Goal: Task Accomplishment & Management: Manage account settings

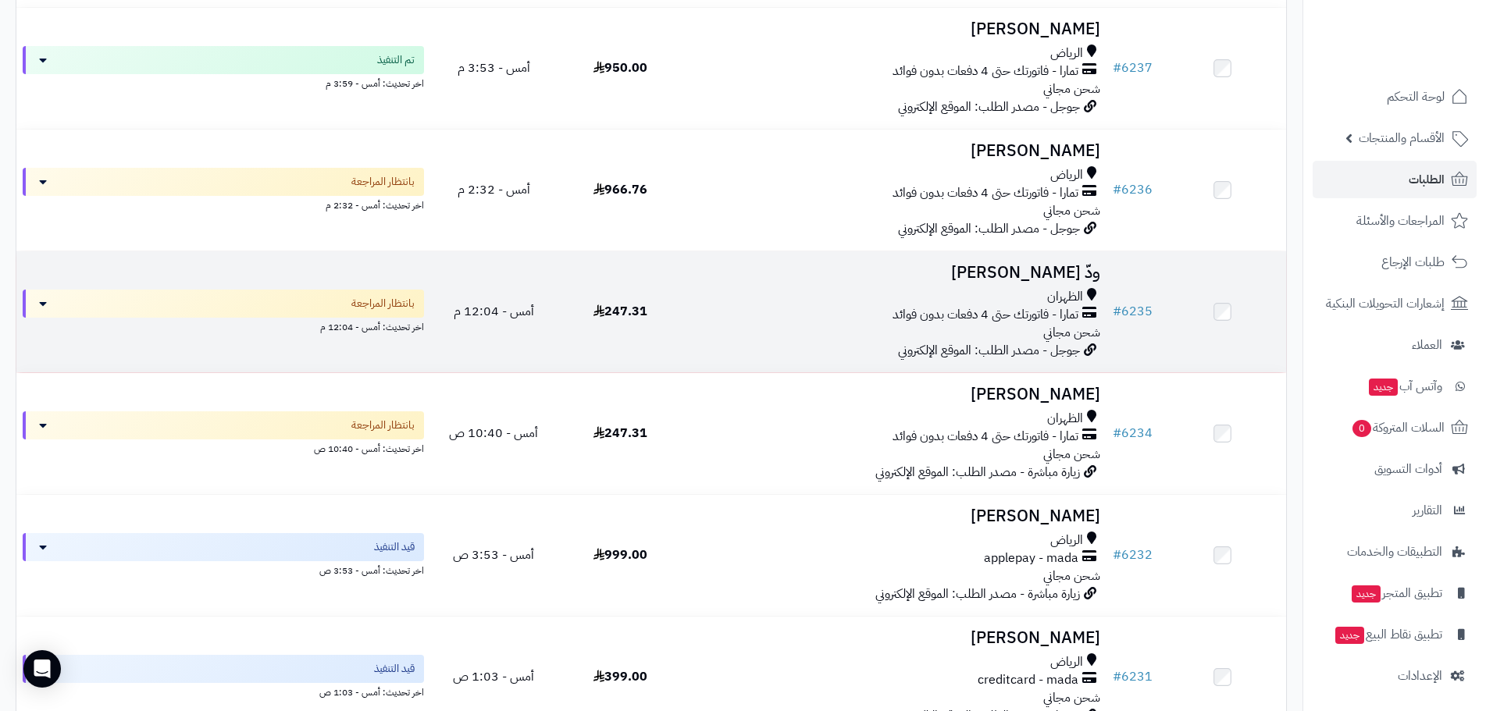
scroll to position [625, 0]
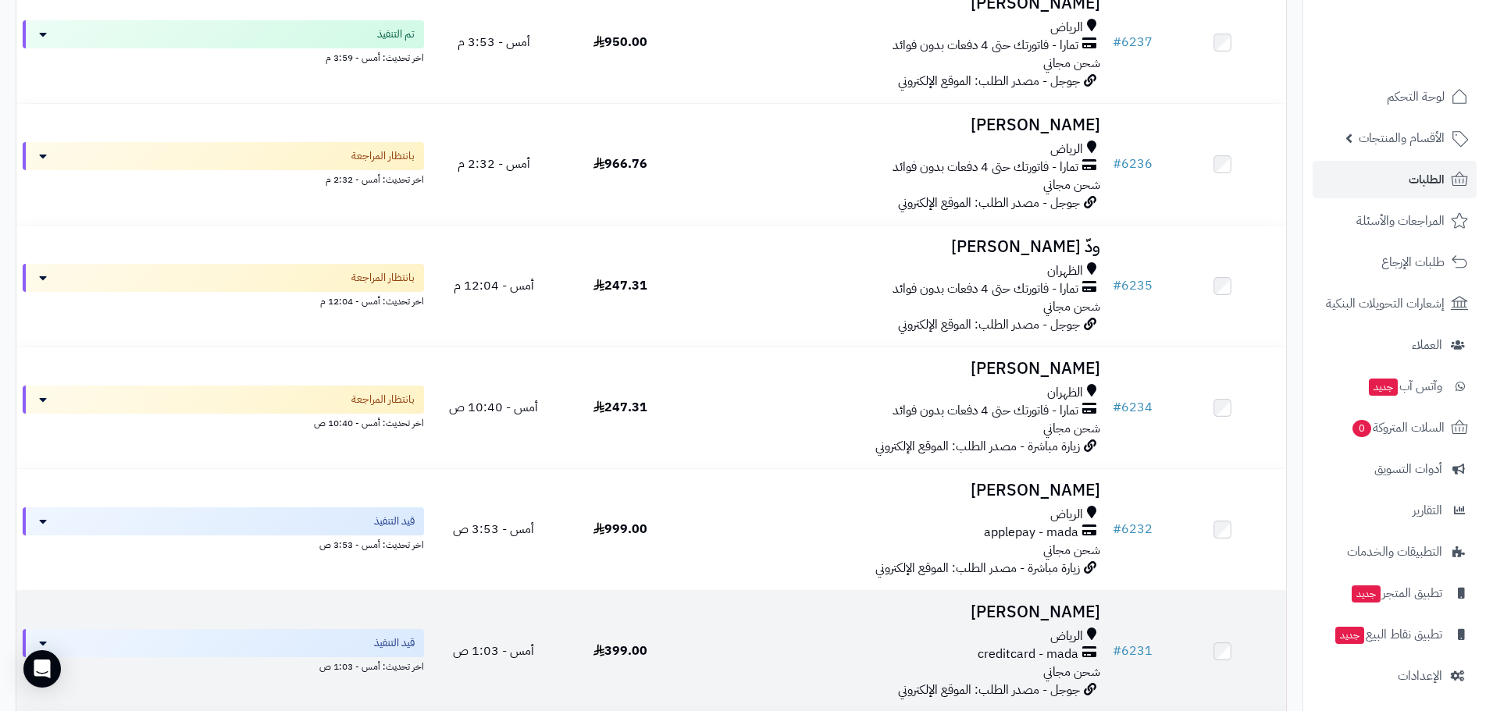
click at [1043, 594] on td "Rahma Alghamdi الرياض creditcard - mada شحن مجاني جوجل - مصدر الطلب: الموقع الإ…" at bounding box center [895, 651] width 422 height 121
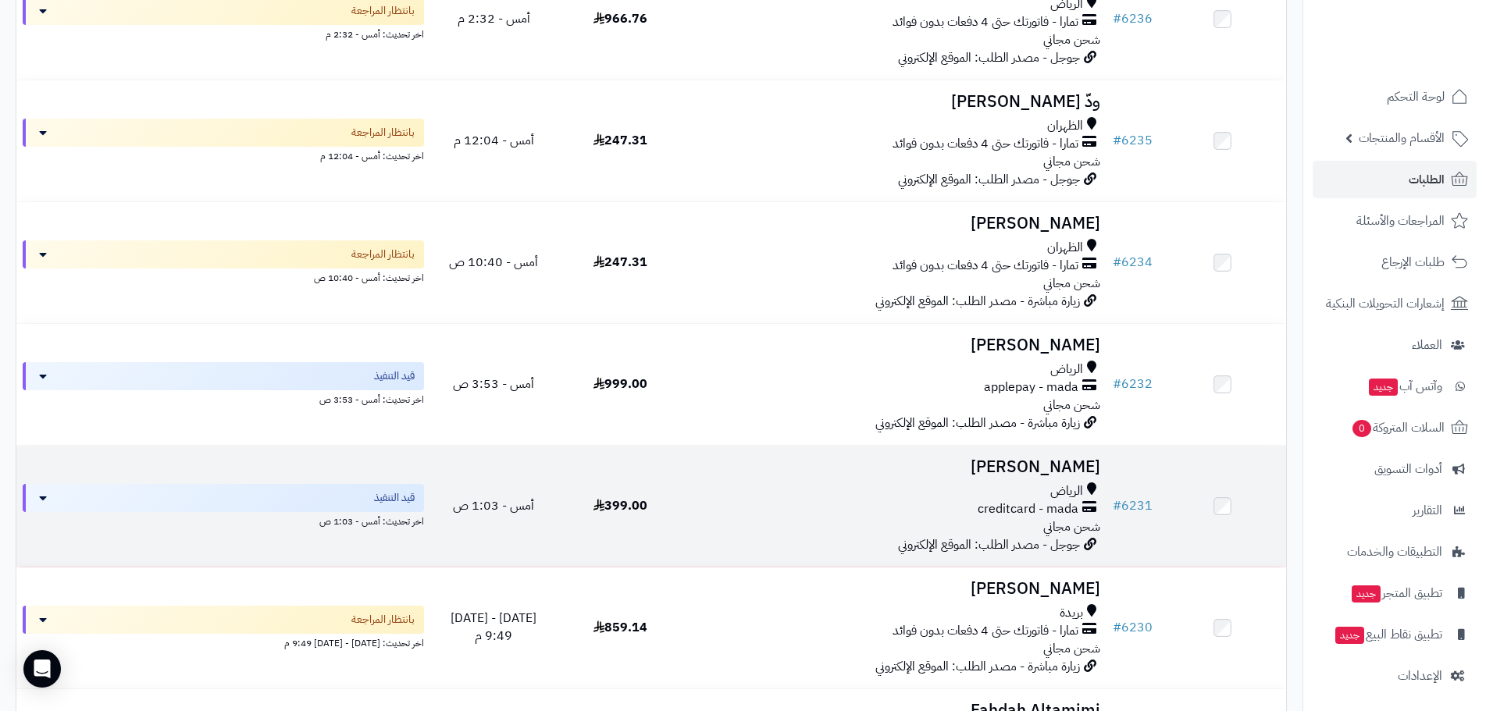
scroll to position [781, 0]
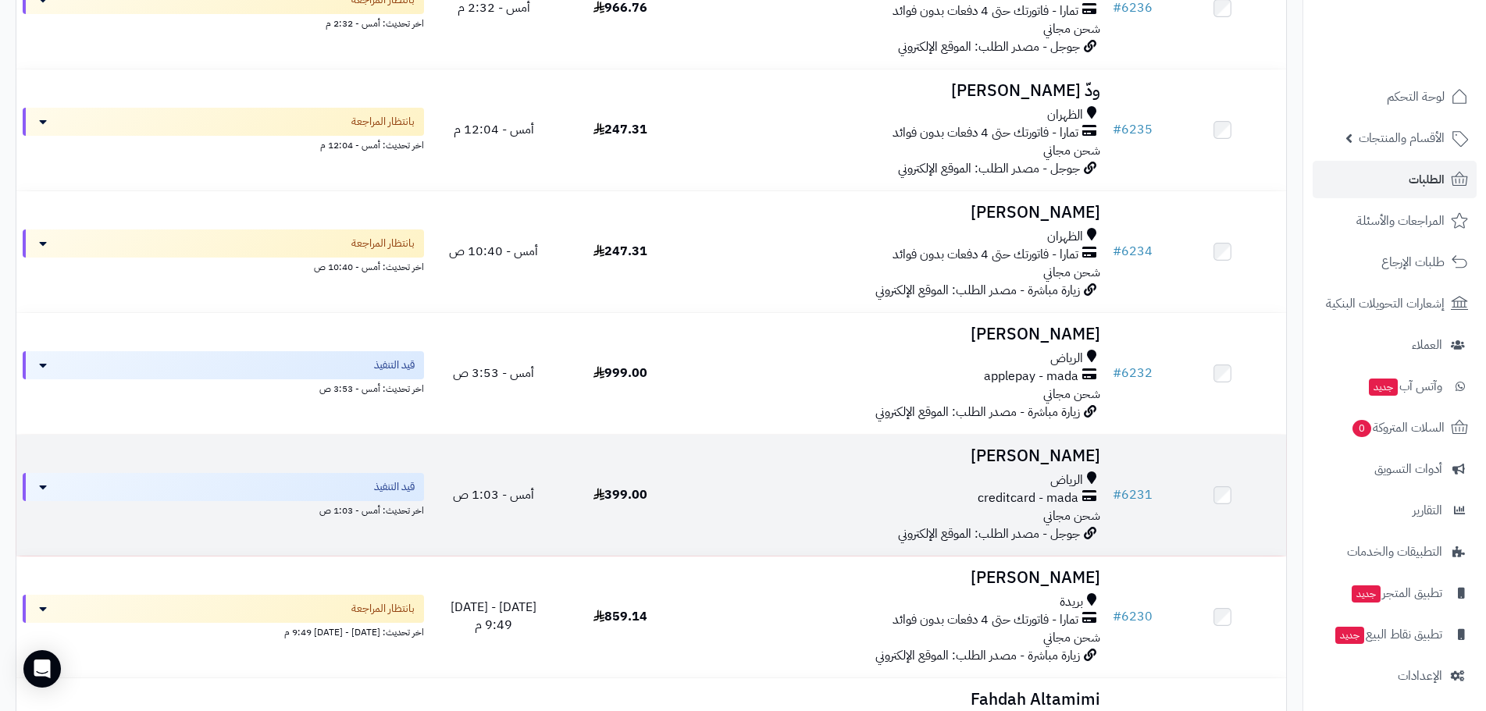
click at [1058, 465] on h3 "[PERSON_NAME]" at bounding box center [895, 456] width 410 height 18
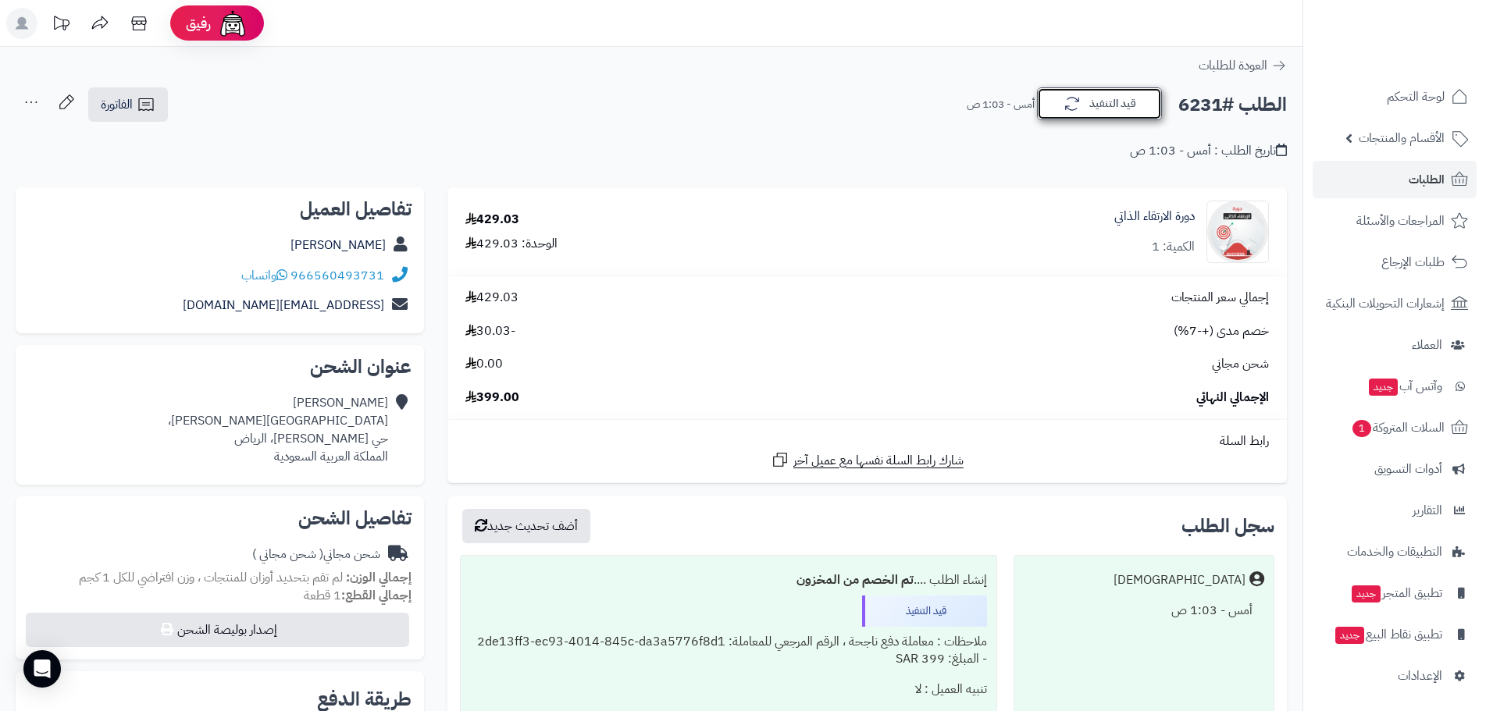
click at [1156, 102] on button "قيد التنفيذ" at bounding box center [1099, 103] width 125 height 33
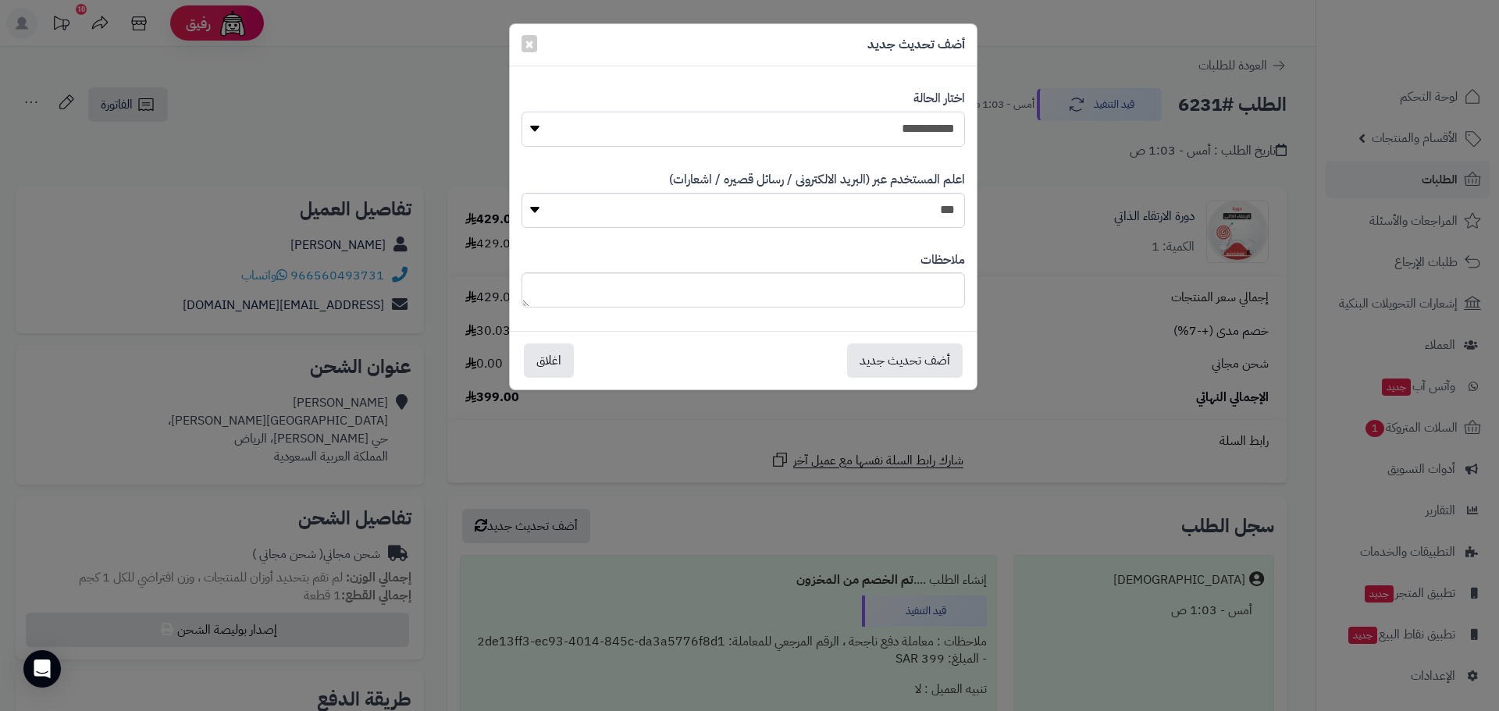
click at [919, 123] on select "**********" at bounding box center [744, 129] width 444 height 35
select select "*"
click at [522, 112] on select "**********" at bounding box center [744, 129] width 444 height 35
click at [900, 363] on button "أضف تحديث جديد" at bounding box center [905, 360] width 116 height 34
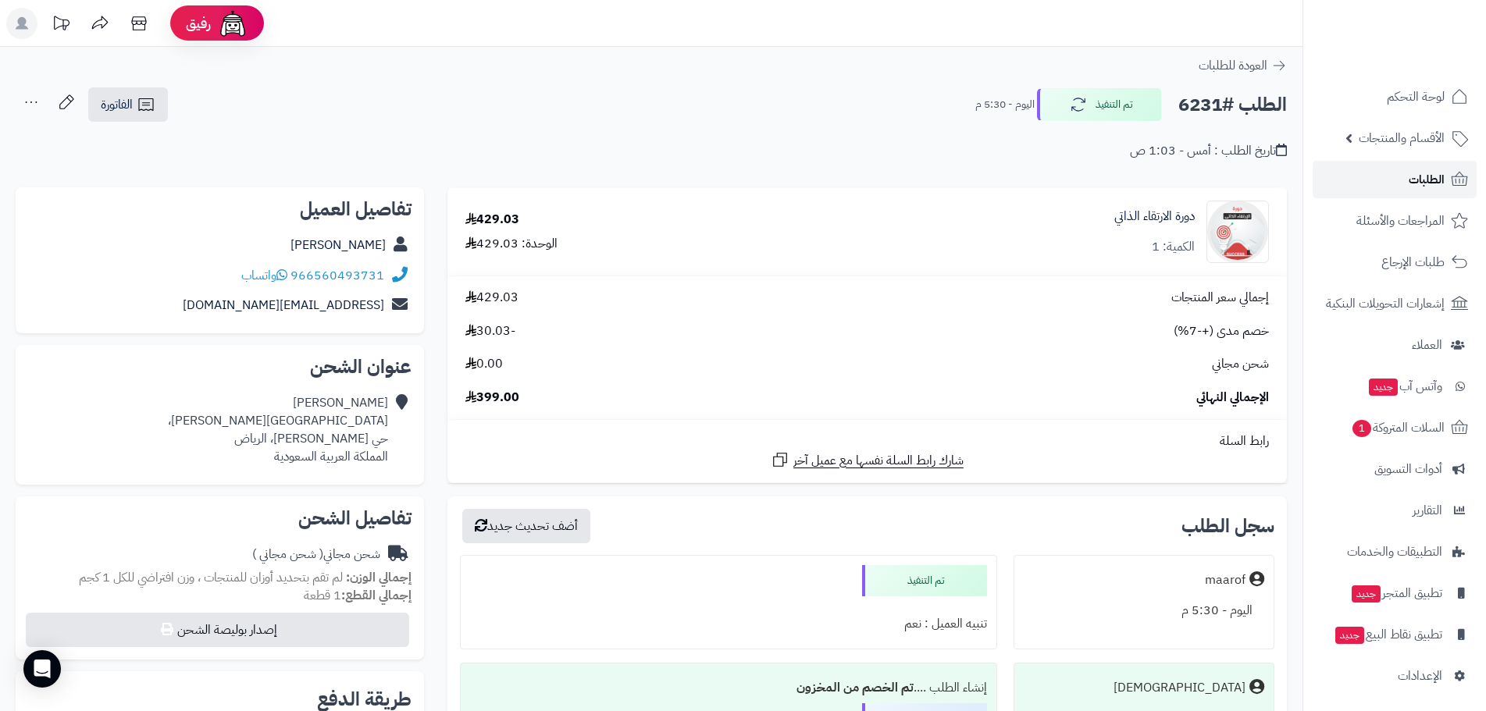
click at [1451, 176] on icon at bounding box center [1459, 179] width 19 height 19
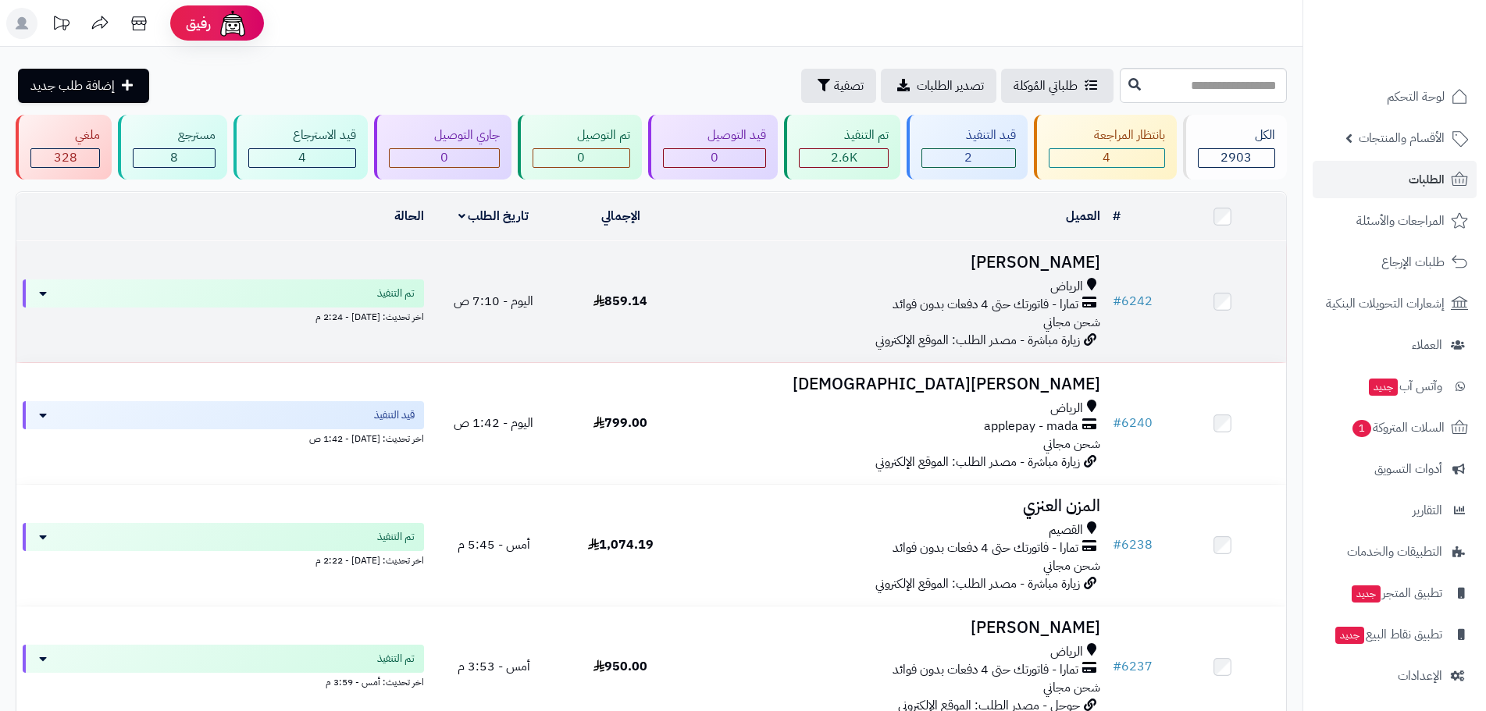
scroll to position [78, 0]
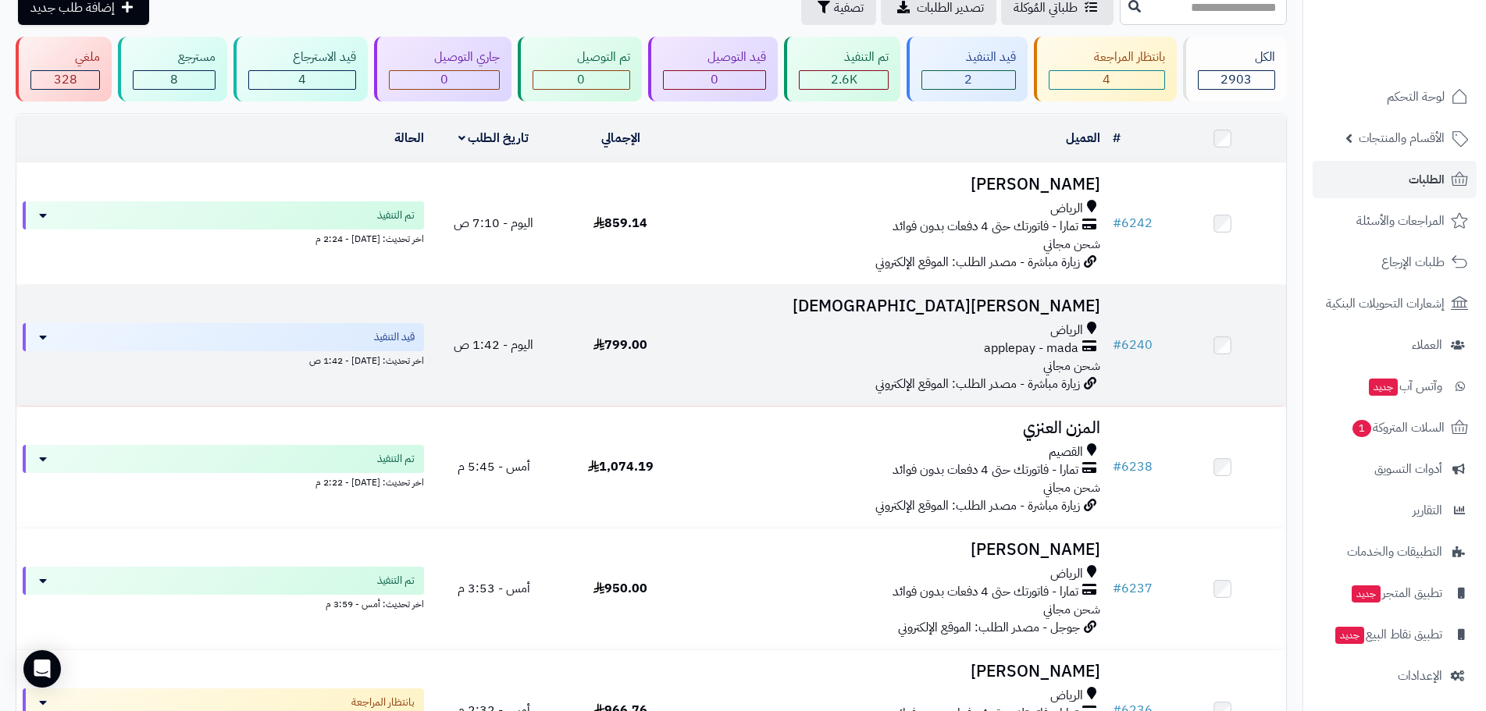
click at [998, 305] on h3 "Mona Mohammed" at bounding box center [895, 306] width 410 height 18
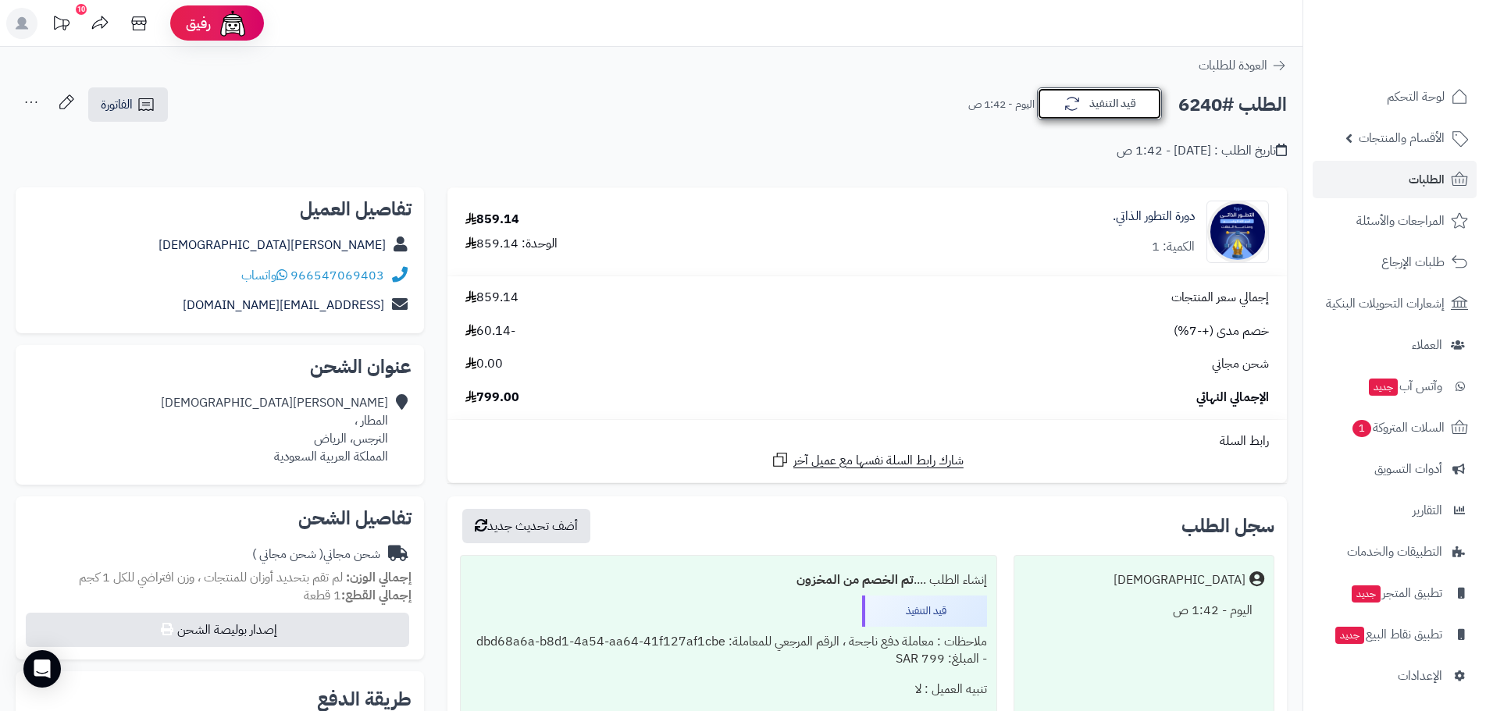
click at [1089, 105] on button "قيد التنفيذ" at bounding box center [1099, 103] width 125 height 33
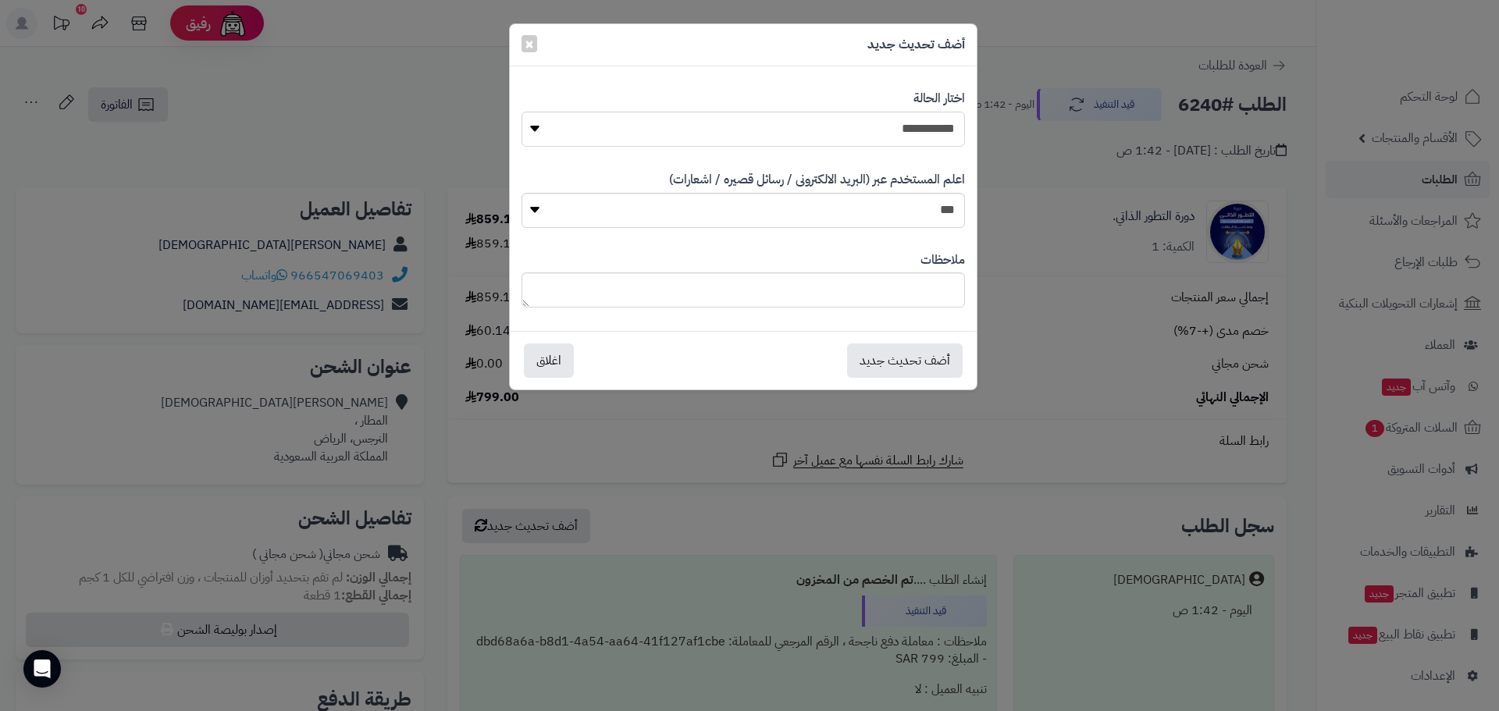
click at [876, 133] on select "**********" at bounding box center [744, 129] width 444 height 35
select select "*"
click at [522, 112] on select "**********" at bounding box center [744, 129] width 444 height 35
click at [914, 358] on button "أضف تحديث جديد" at bounding box center [905, 360] width 116 height 34
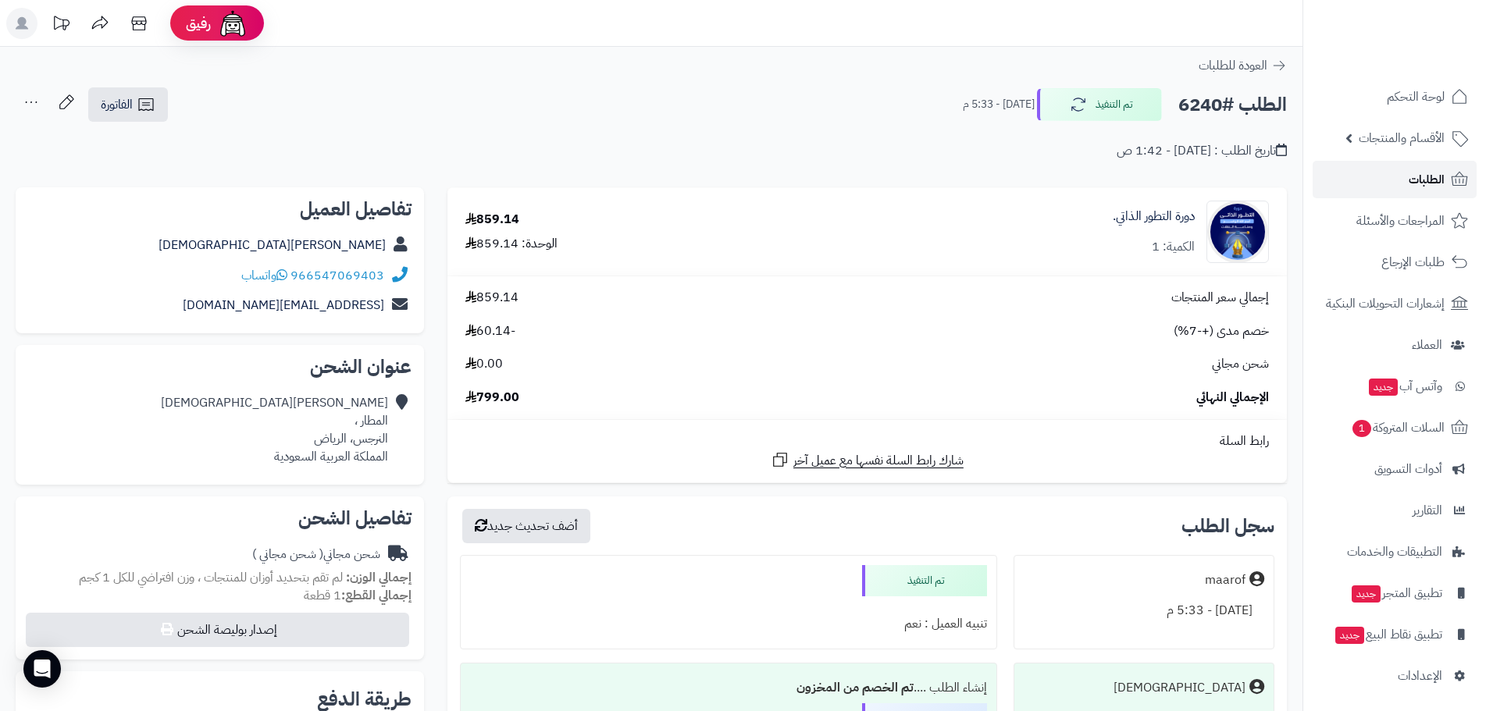
drag, startPoint x: 1391, startPoint y: 186, endPoint x: 1401, endPoint y: 203, distance: 19.6
click at [1391, 185] on link "الطلبات" at bounding box center [1395, 179] width 164 height 37
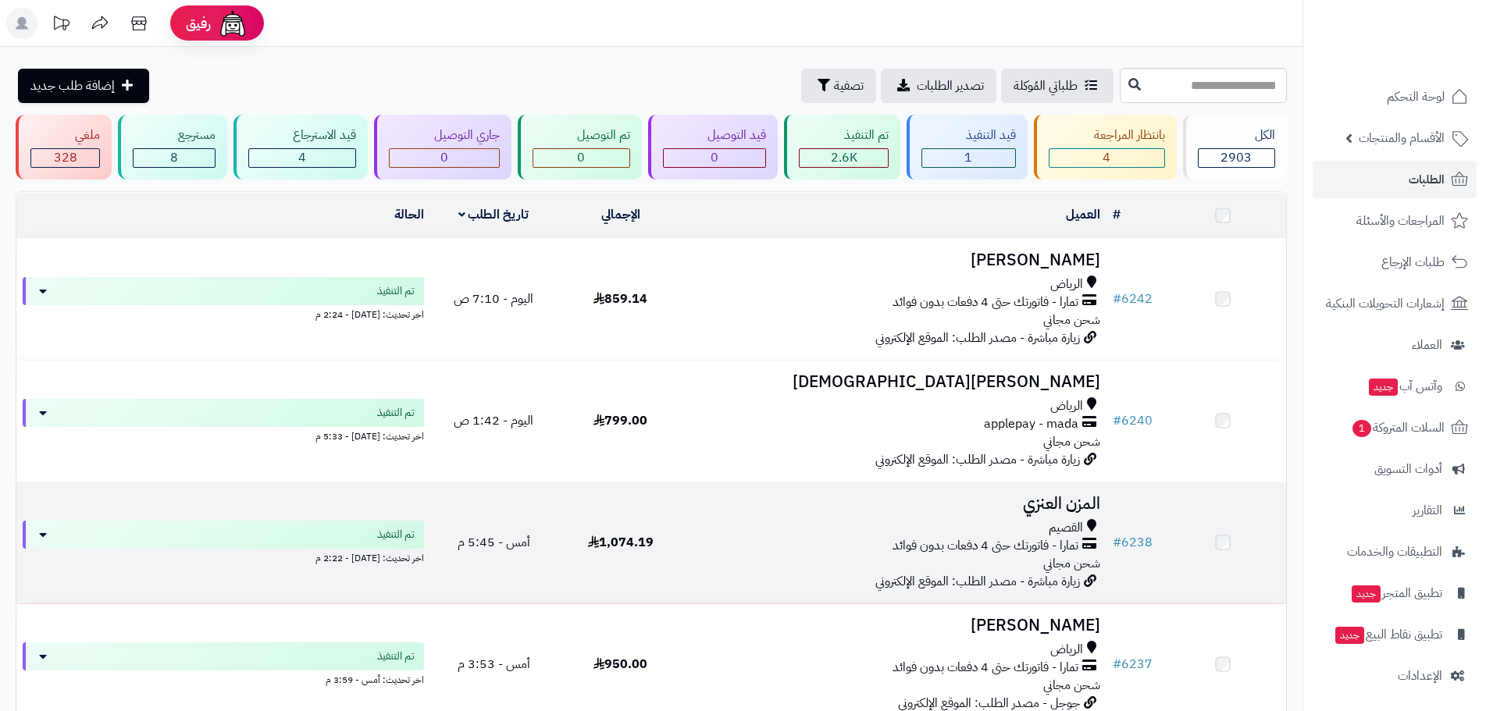
scroll to position [312, 0]
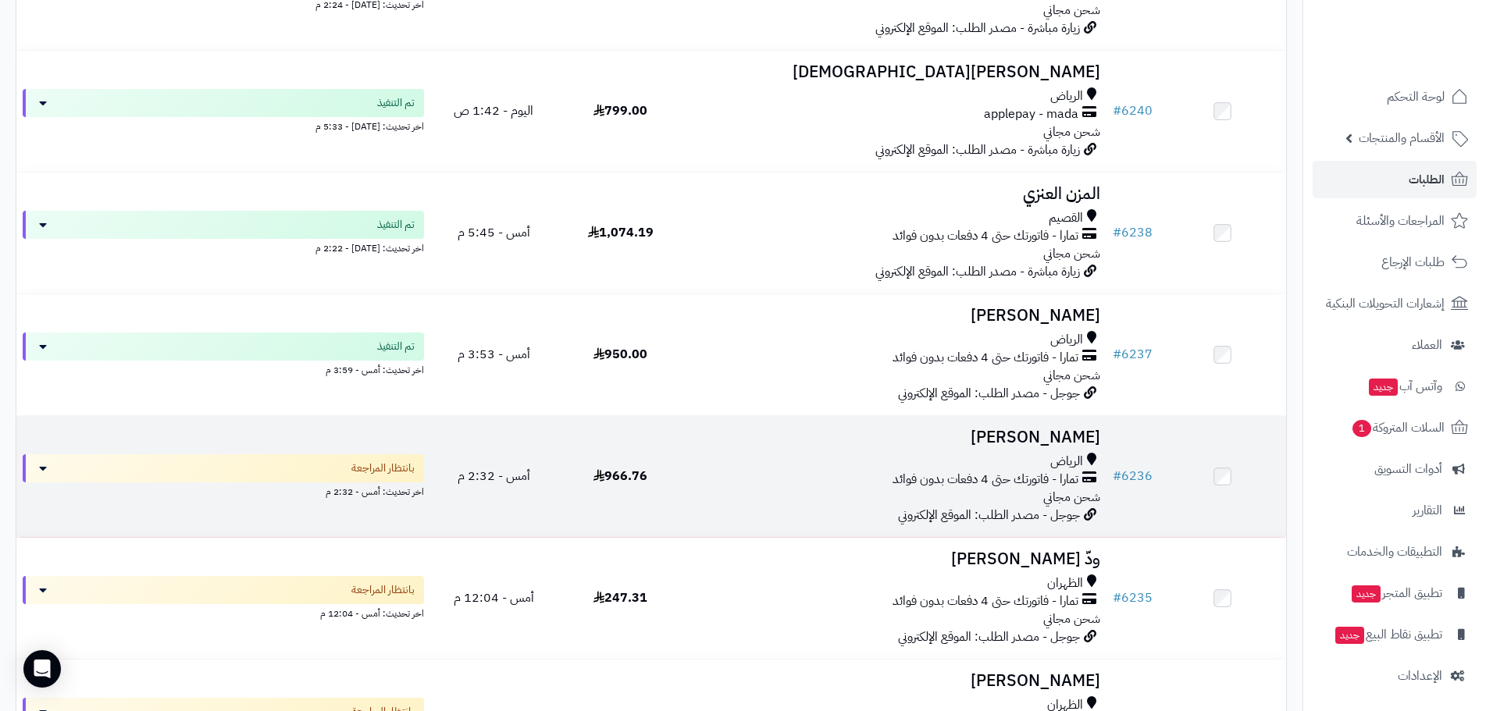
click at [1067, 437] on h3 "[PERSON_NAME]" at bounding box center [895, 438] width 410 height 18
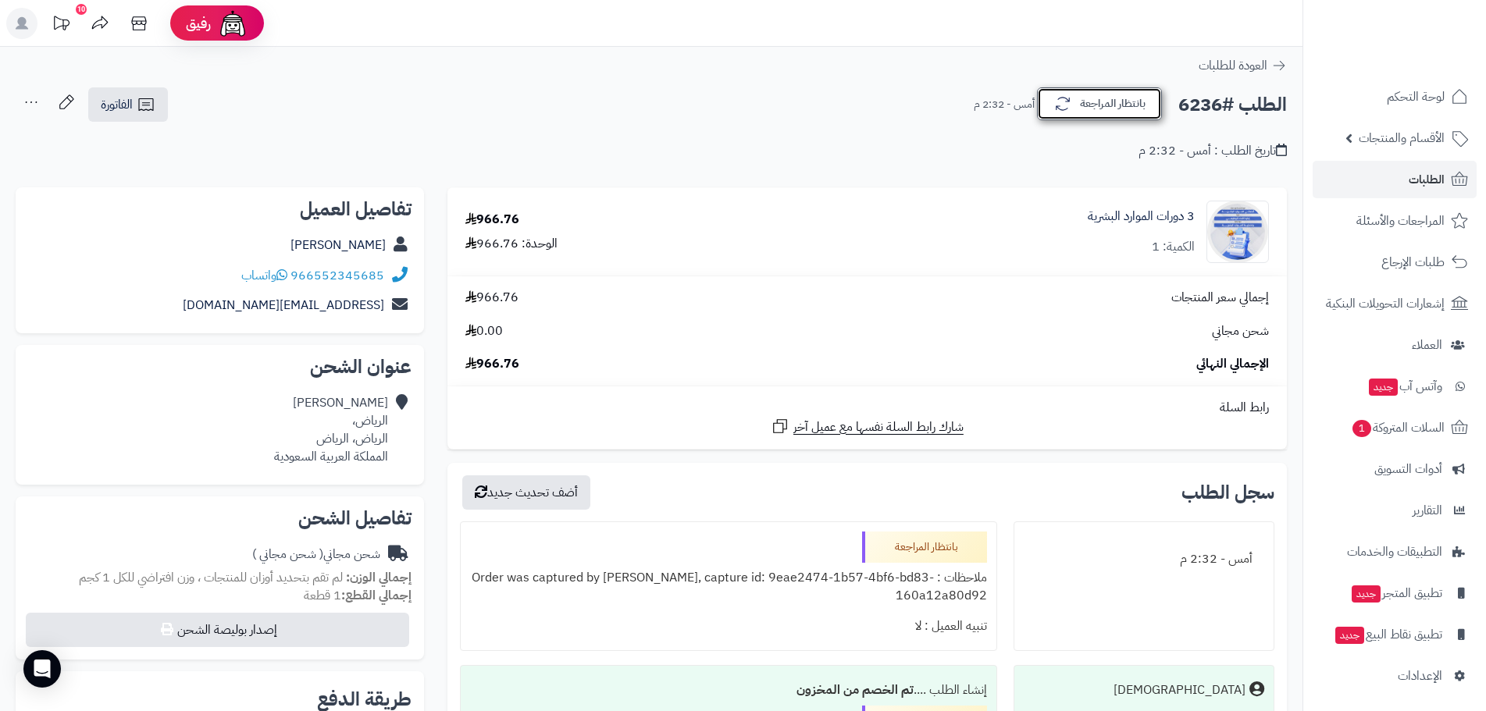
click at [1085, 101] on button "بانتظار المراجعة" at bounding box center [1099, 103] width 125 height 33
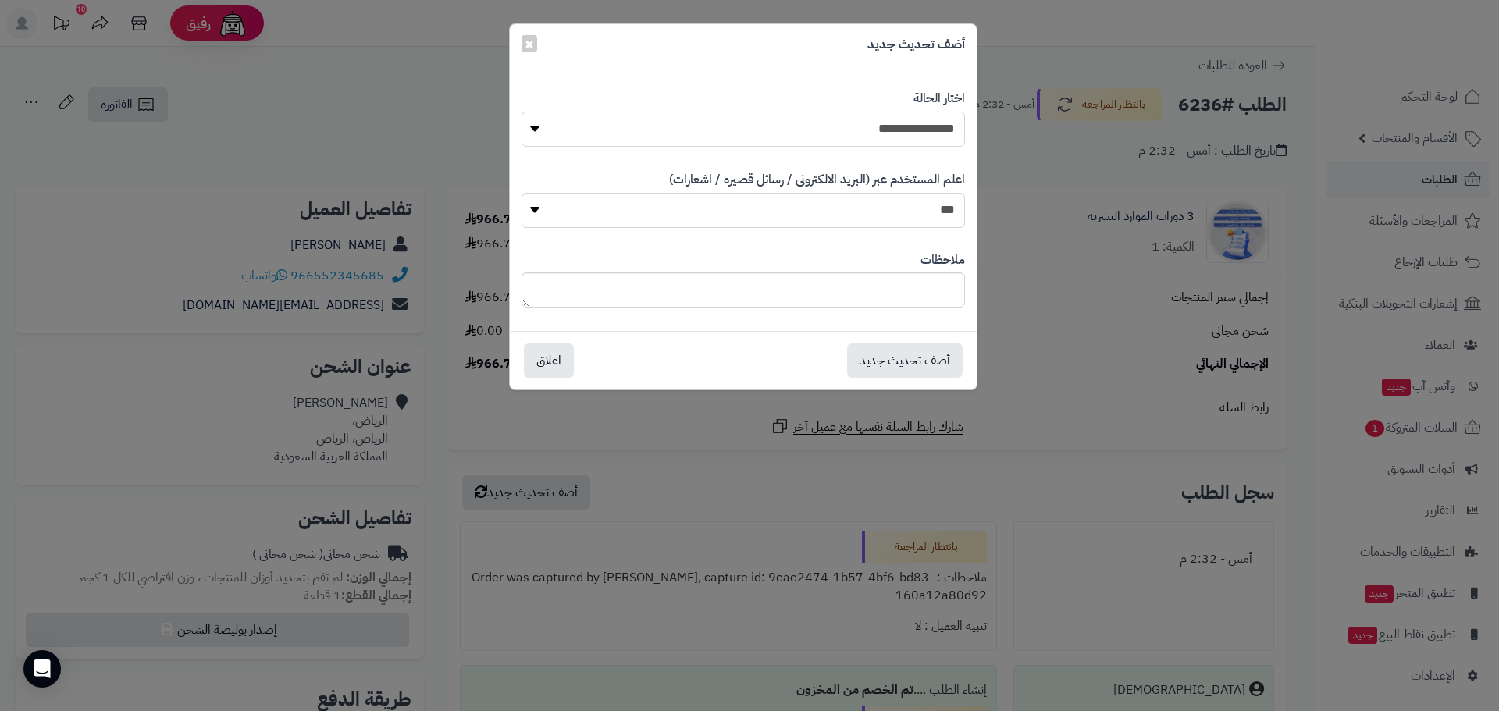
click at [930, 129] on select "**********" at bounding box center [744, 129] width 444 height 35
select select "*"
click at [522, 112] on select "**********" at bounding box center [744, 129] width 444 height 35
click at [897, 353] on button "أضف تحديث جديد" at bounding box center [905, 360] width 116 height 34
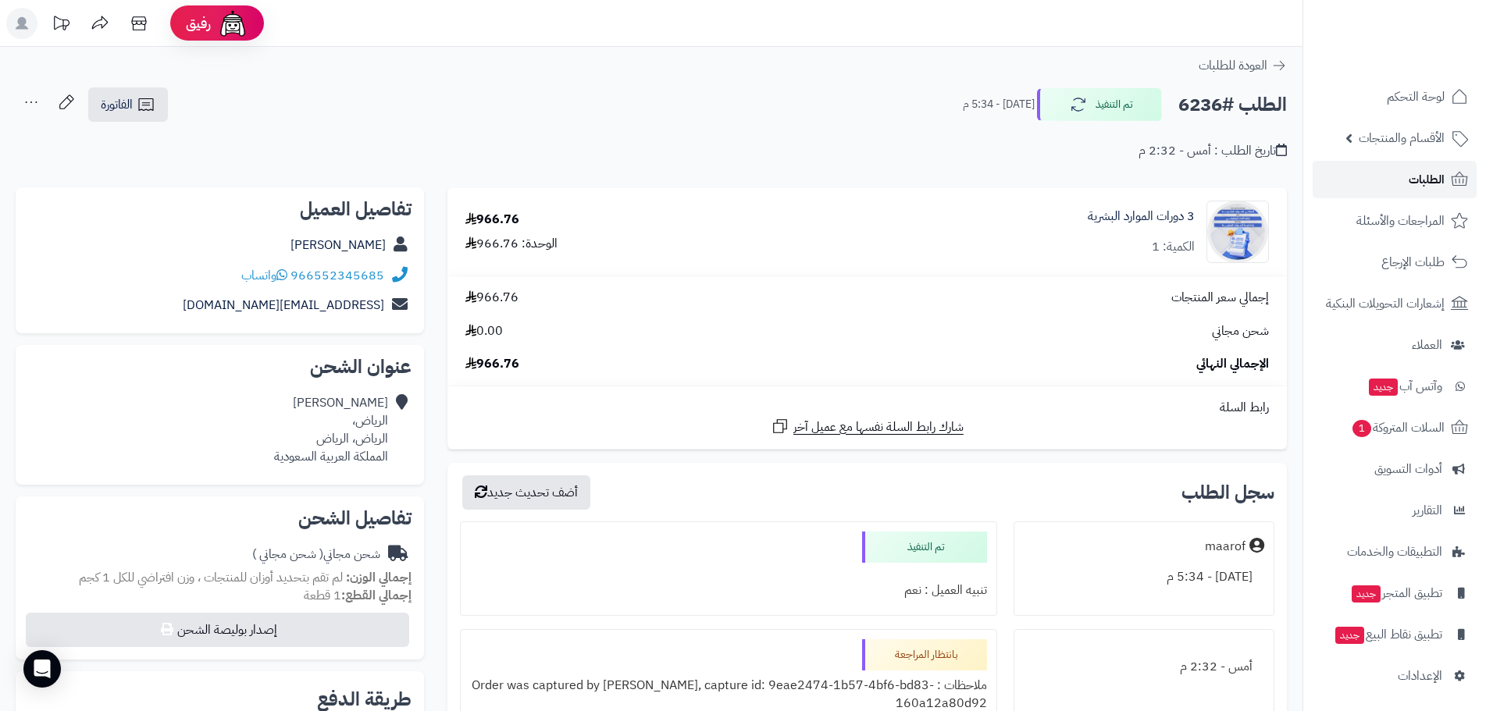
click at [1426, 187] on span "الطلبات" at bounding box center [1427, 180] width 36 height 22
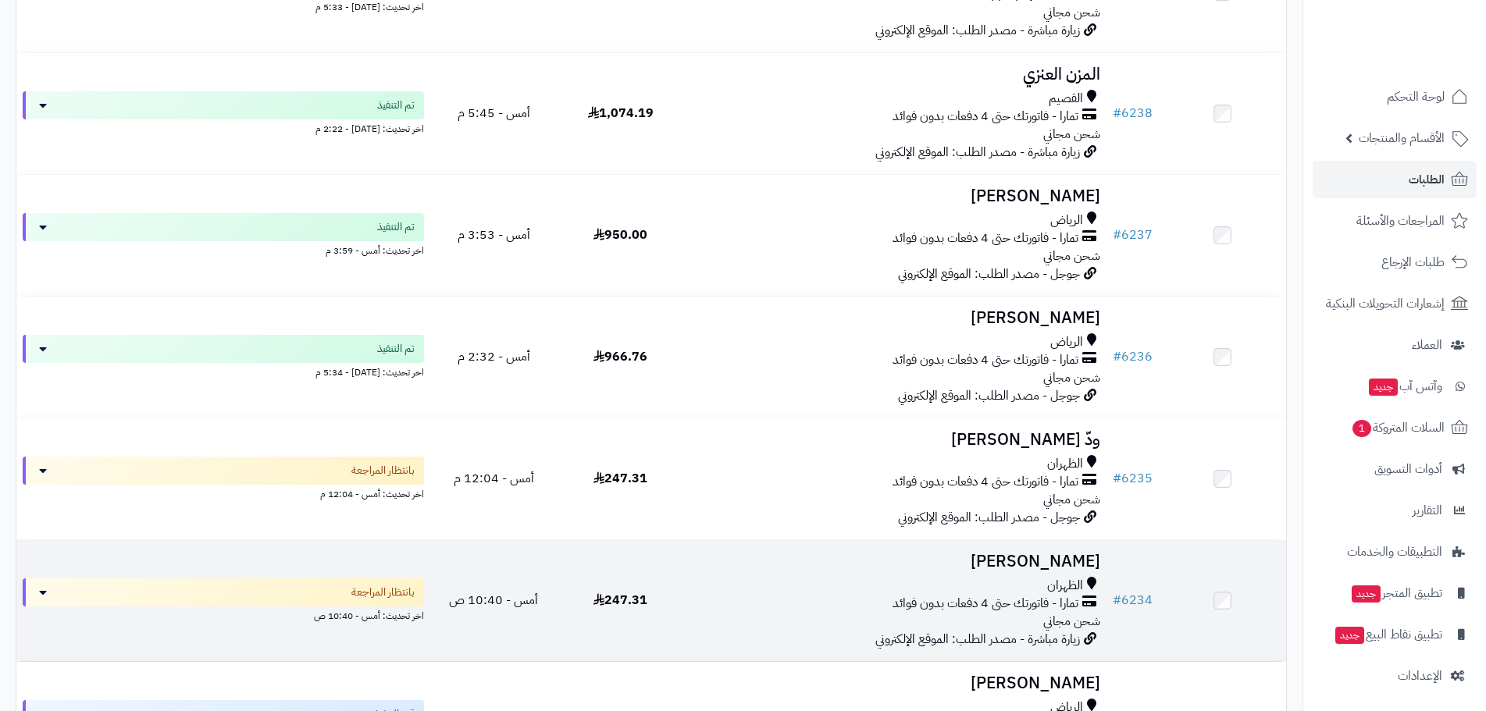
scroll to position [625, 0]
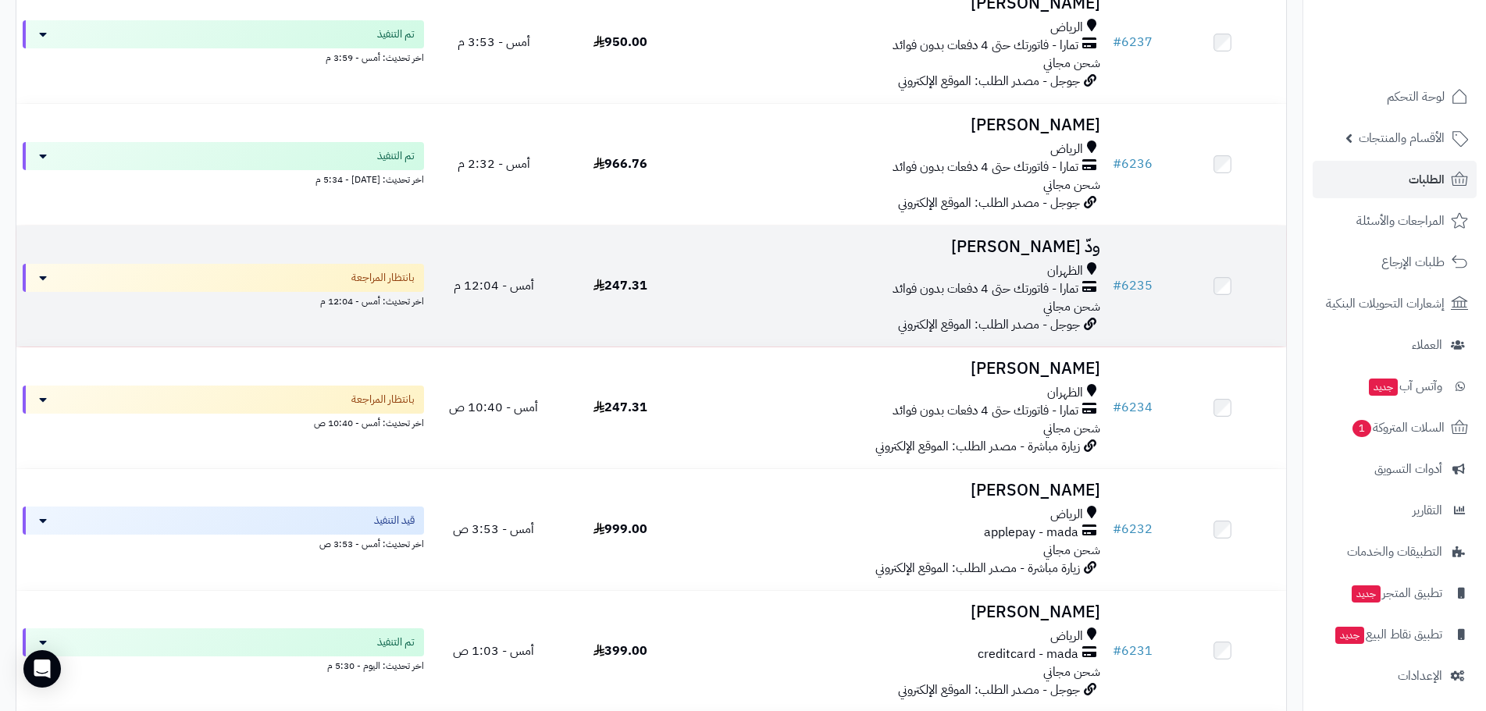
click at [1072, 246] on h3 "ودّ عبدالله" at bounding box center [895, 247] width 410 height 18
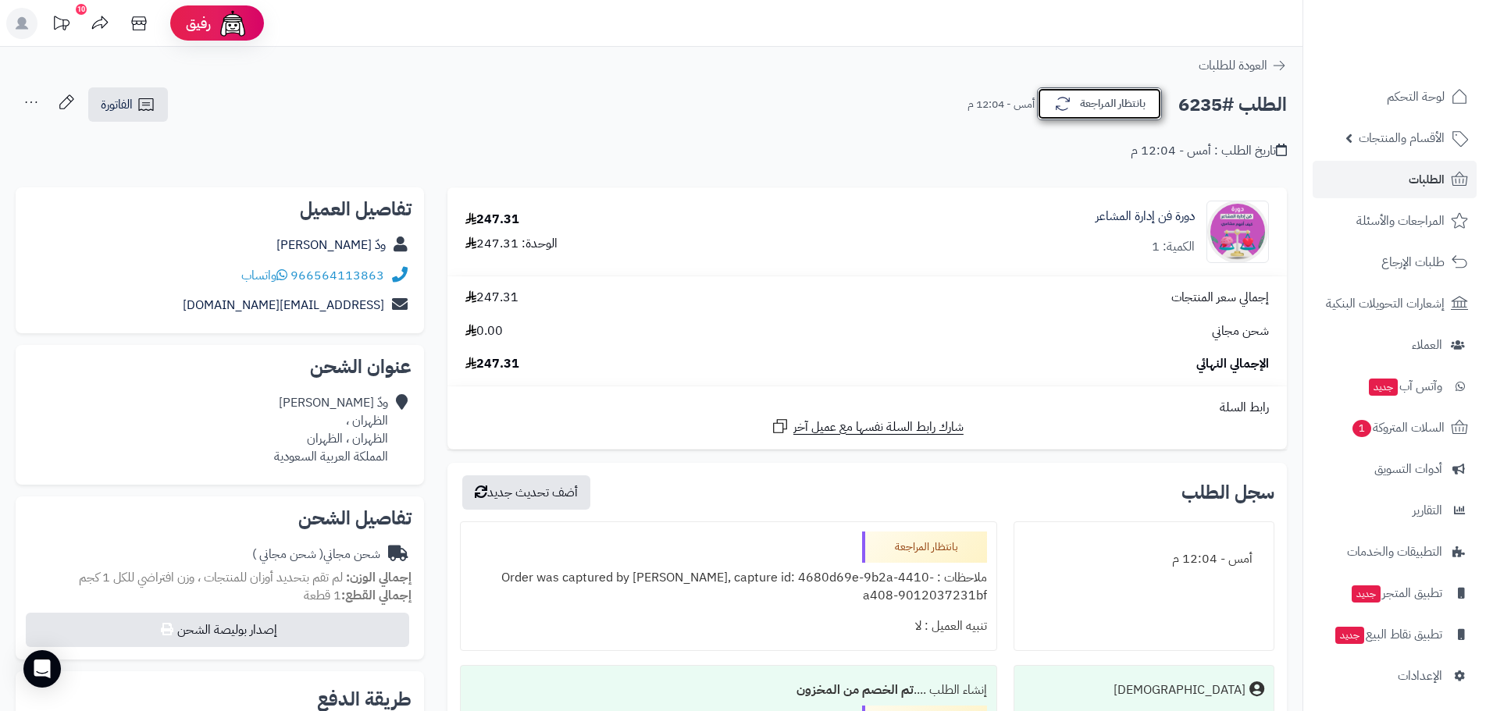
click at [1113, 112] on button "بانتظار المراجعة" at bounding box center [1099, 103] width 125 height 33
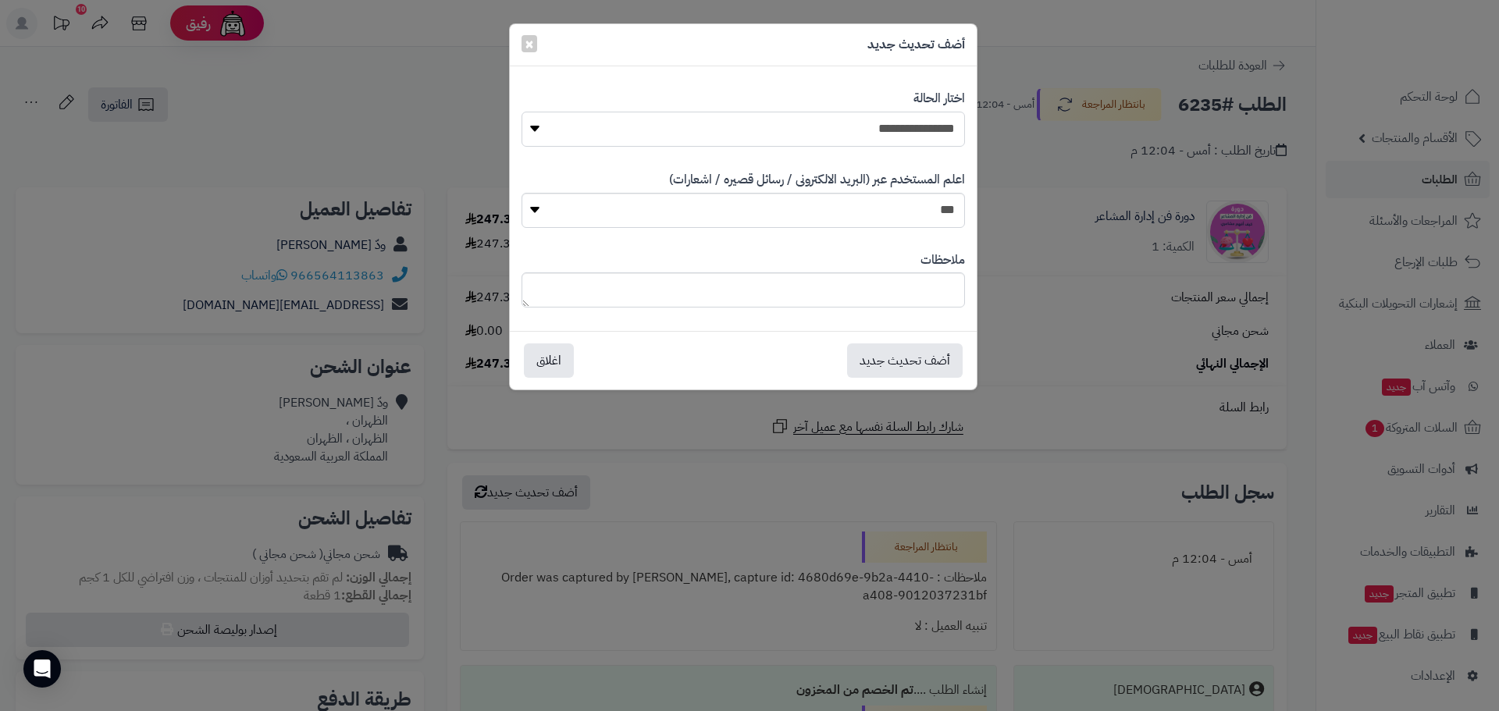
click at [946, 125] on select "**********" at bounding box center [744, 129] width 444 height 35
select select "*"
click at [522, 112] on select "**********" at bounding box center [744, 129] width 444 height 35
click at [891, 365] on button "أضف تحديث جديد" at bounding box center [905, 360] width 116 height 34
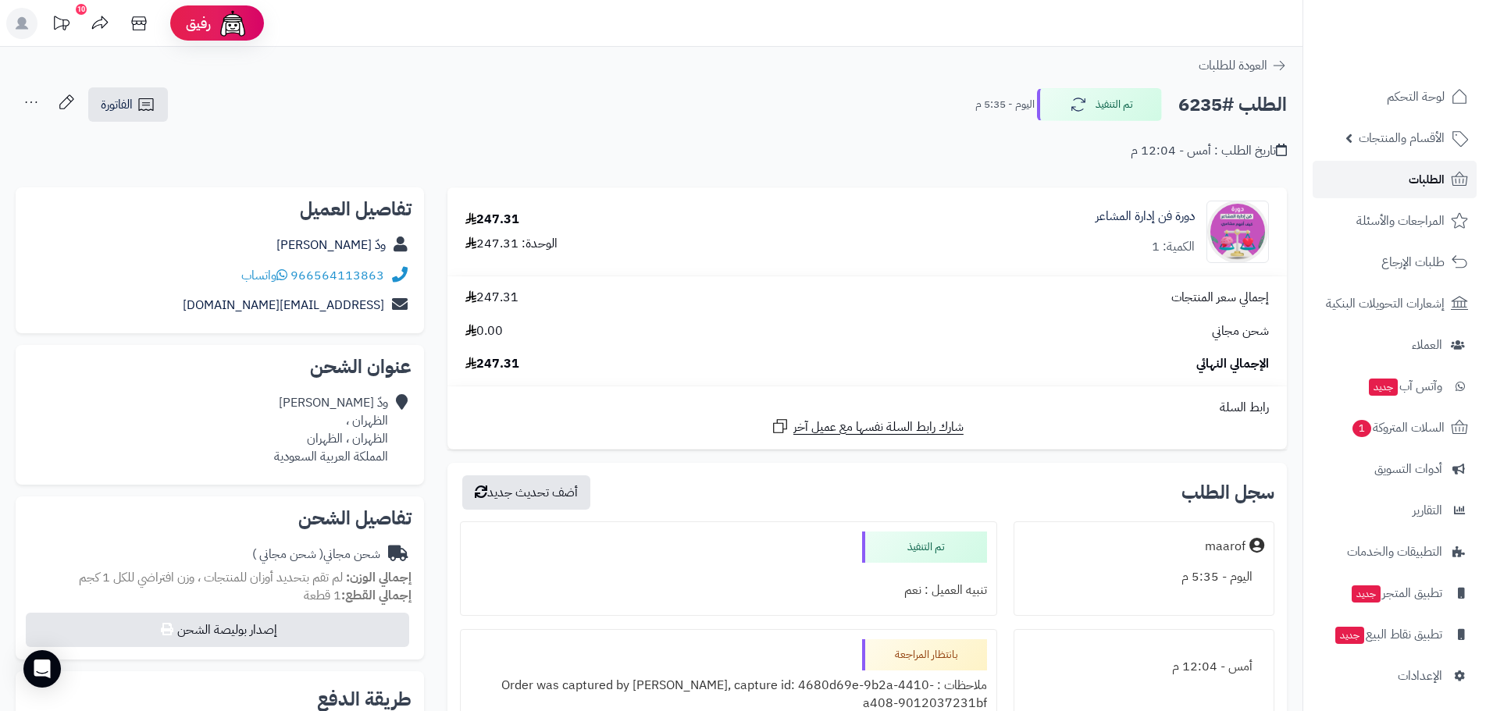
click at [1436, 180] on span "الطلبات" at bounding box center [1427, 180] width 36 height 22
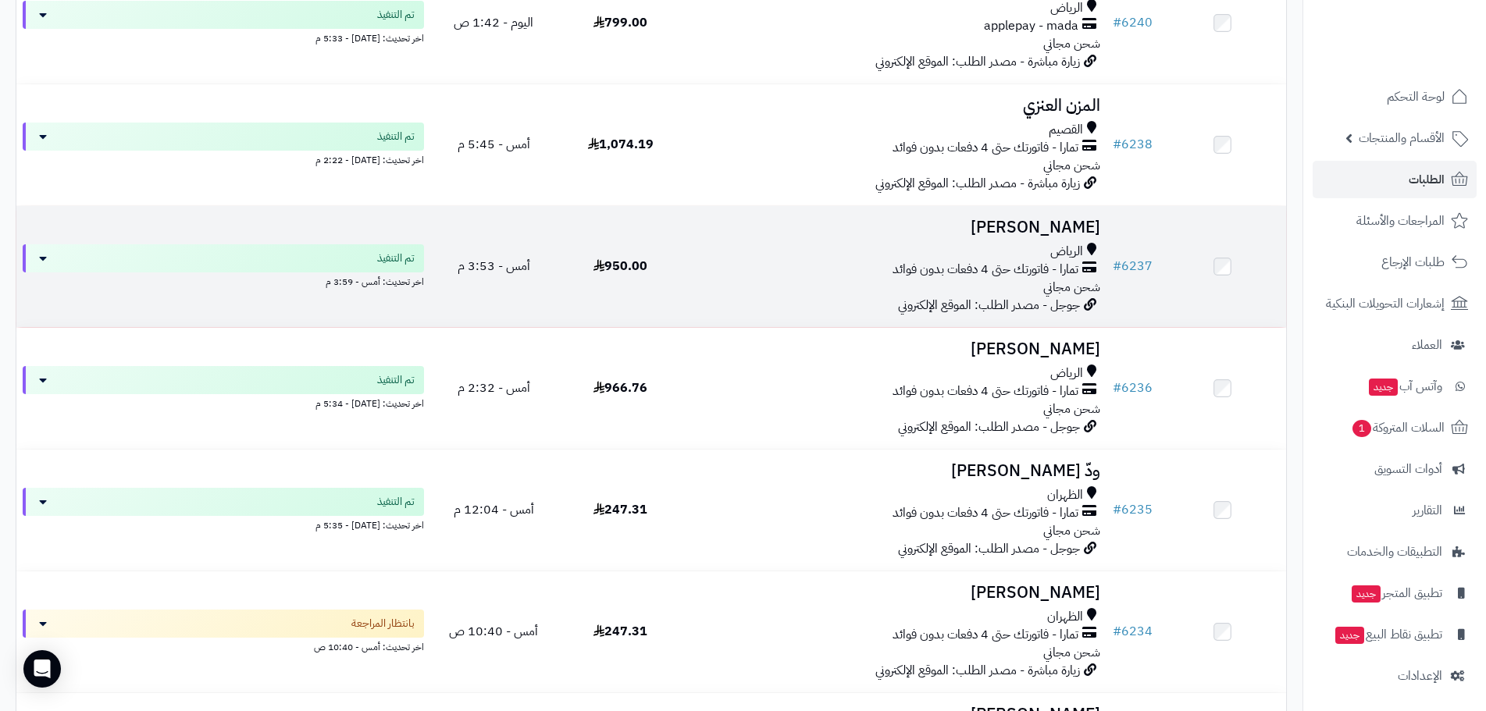
scroll to position [625, 0]
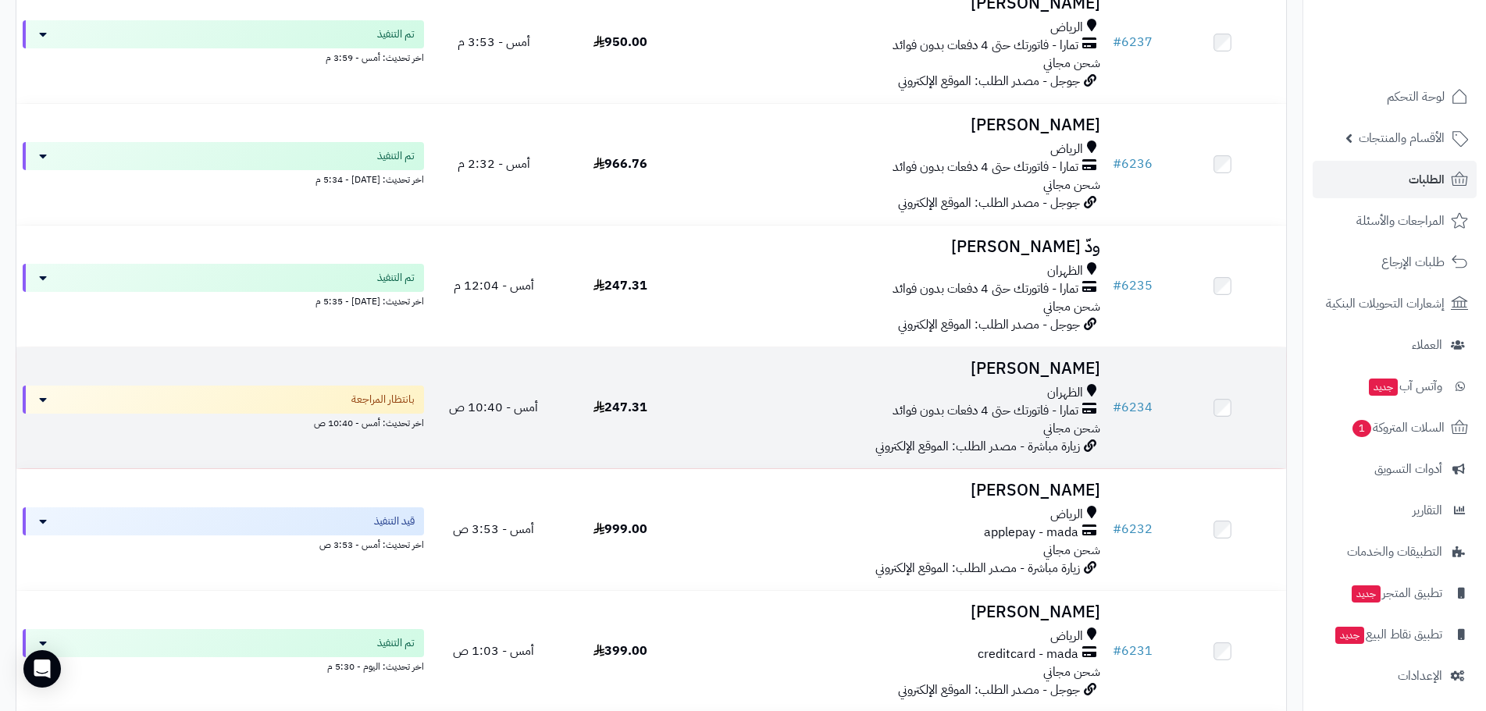
click at [978, 356] on td "Rifah Alshaalan الظهران تمارا - فاتورتك حتى 4 دفعات بدون فوائد شحن مجاني زيارة …" at bounding box center [895, 407] width 422 height 121
click at [1040, 362] on h3 "[PERSON_NAME]" at bounding box center [895, 369] width 410 height 18
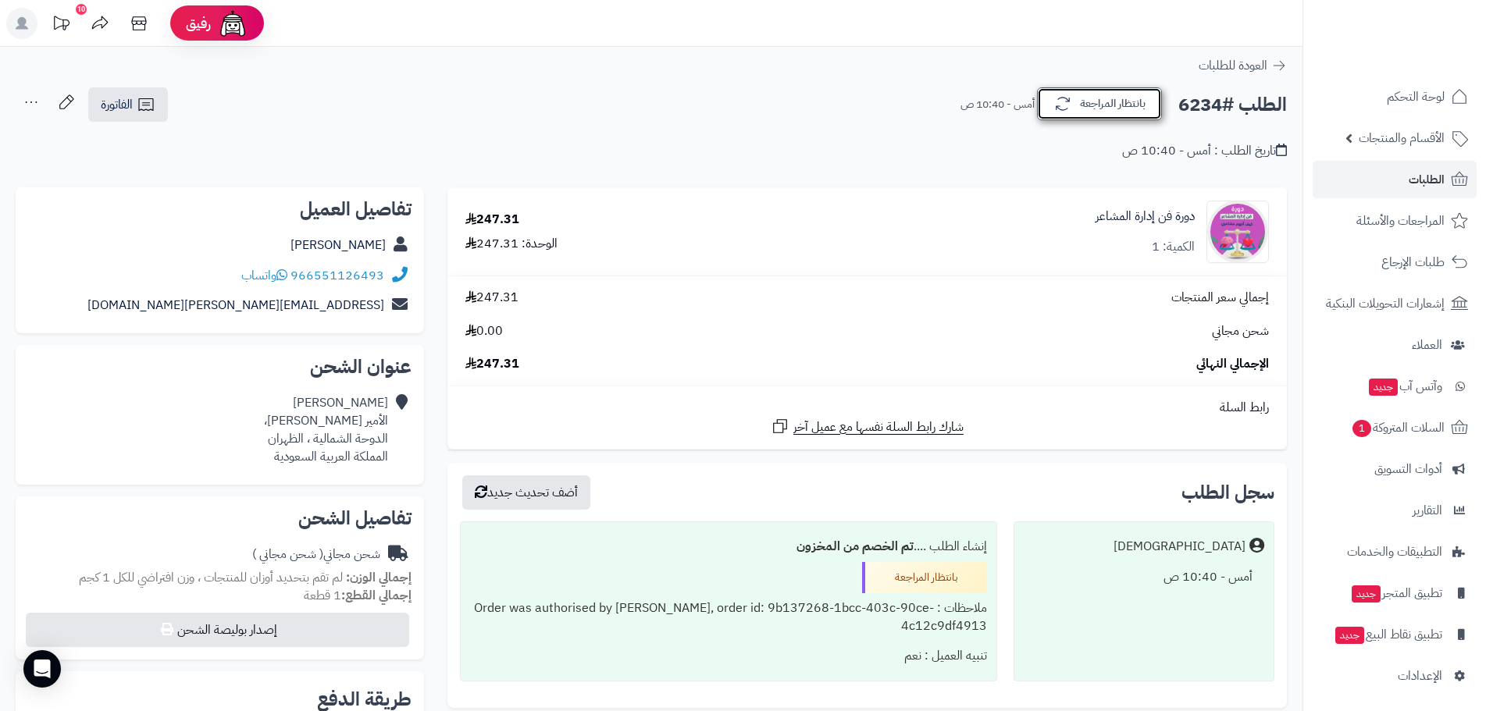
click at [1076, 109] on button "بانتظار المراجعة" at bounding box center [1099, 103] width 125 height 33
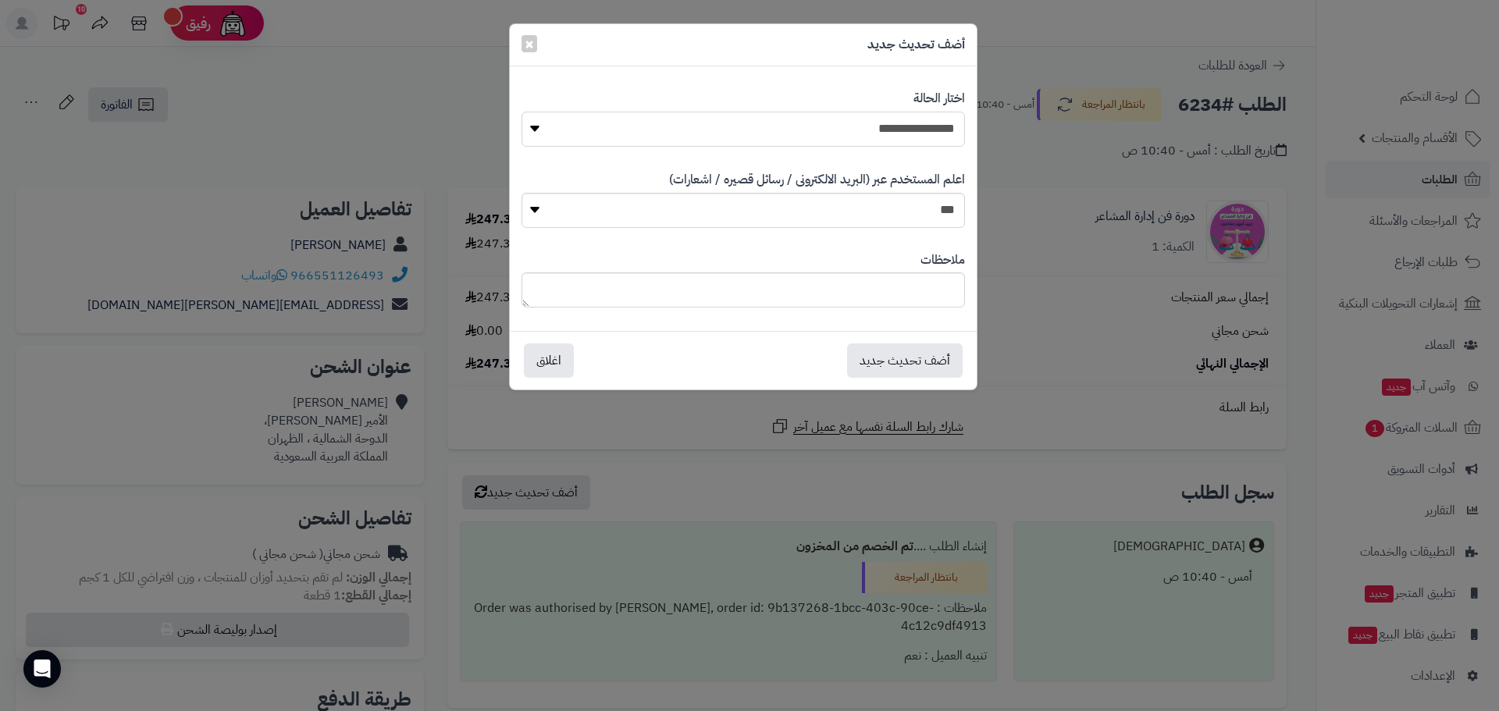
click at [942, 123] on select "**********" at bounding box center [744, 129] width 444 height 35
select select "*"
click at [522, 112] on select "**********" at bounding box center [744, 129] width 444 height 35
click at [923, 357] on button "أضف تحديث جديد" at bounding box center [905, 360] width 116 height 34
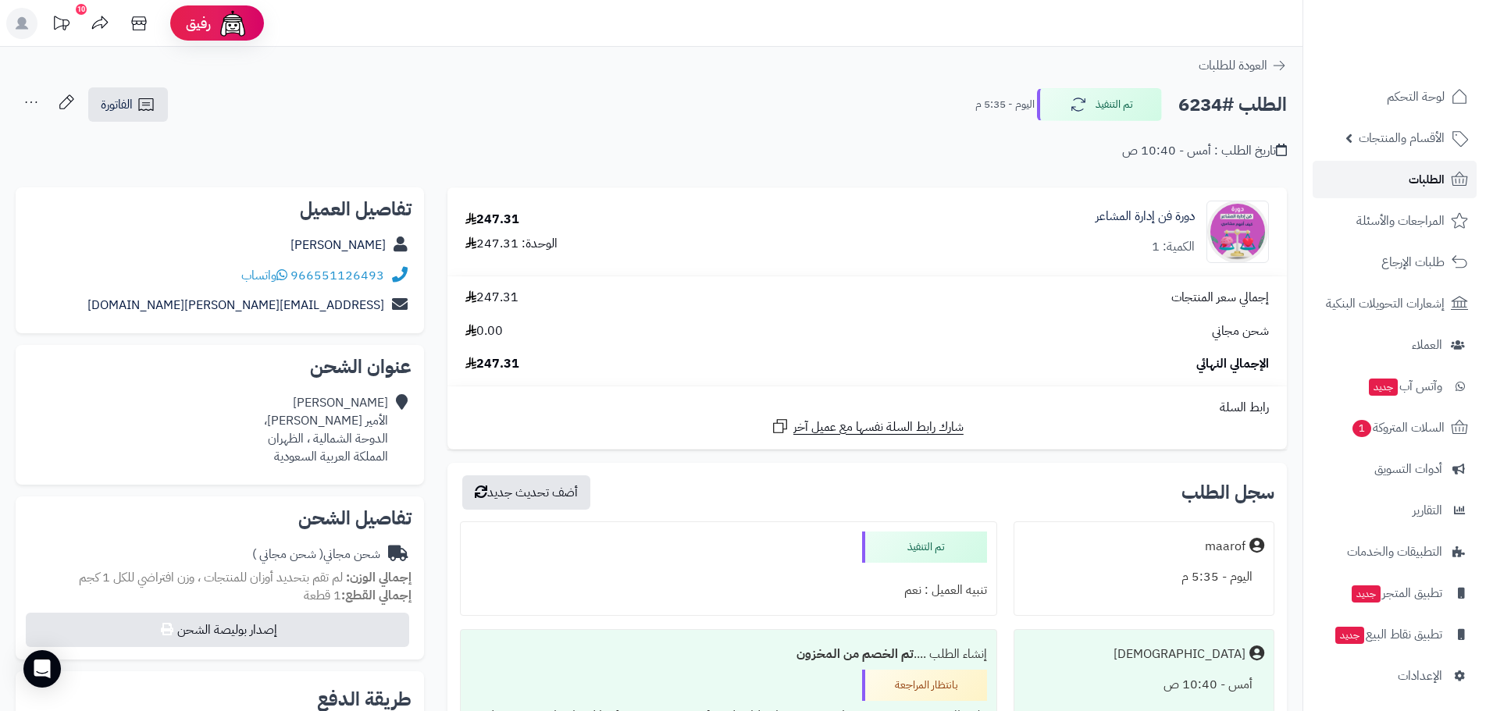
click at [1410, 181] on span "الطلبات" at bounding box center [1427, 180] width 36 height 22
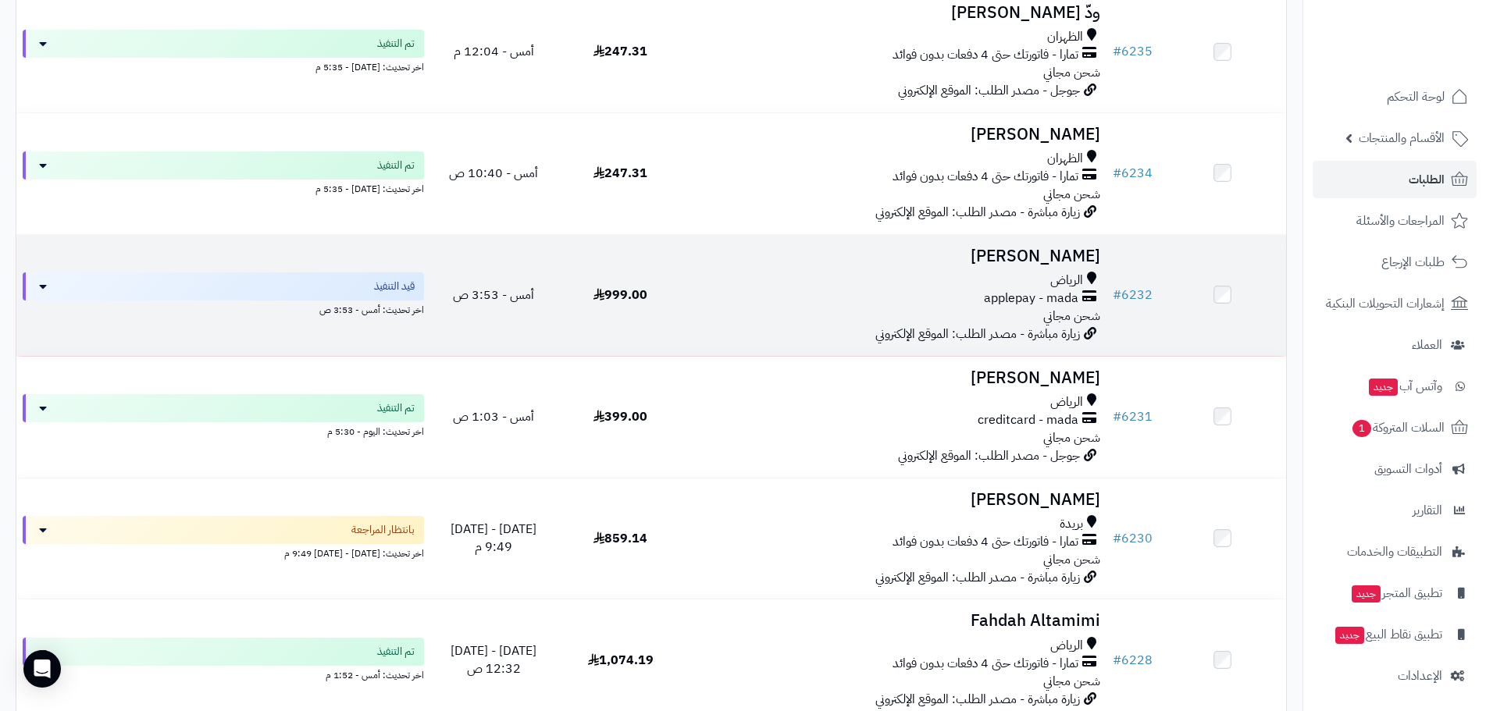
scroll to position [859, 0]
click at [1031, 258] on h3 "تهاني عبدالله" at bounding box center [895, 257] width 410 height 18
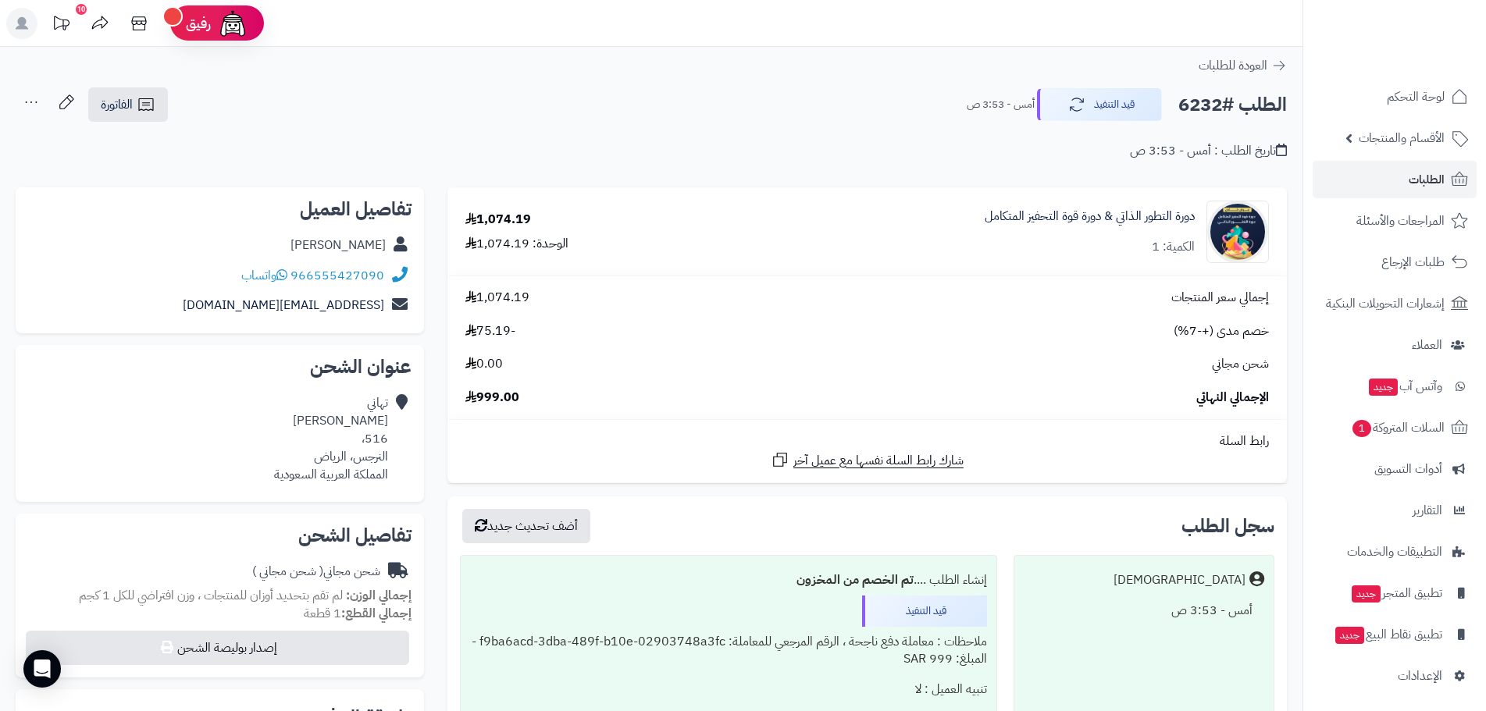
drag, startPoint x: 337, startPoint y: 241, endPoint x: 383, endPoint y: 249, distance: 46.0
click at [385, 254] on div "[PERSON_NAME]" at bounding box center [219, 245] width 383 height 30
copy link "[PERSON_NAME]"
click at [847, 133] on div "تاريخ الطلب : أمس - 3:53 ص" at bounding box center [651, 141] width 1271 height 37
click at [362, 273] on link "966555427090" at bounding box center [337, 275] width 94 height 19
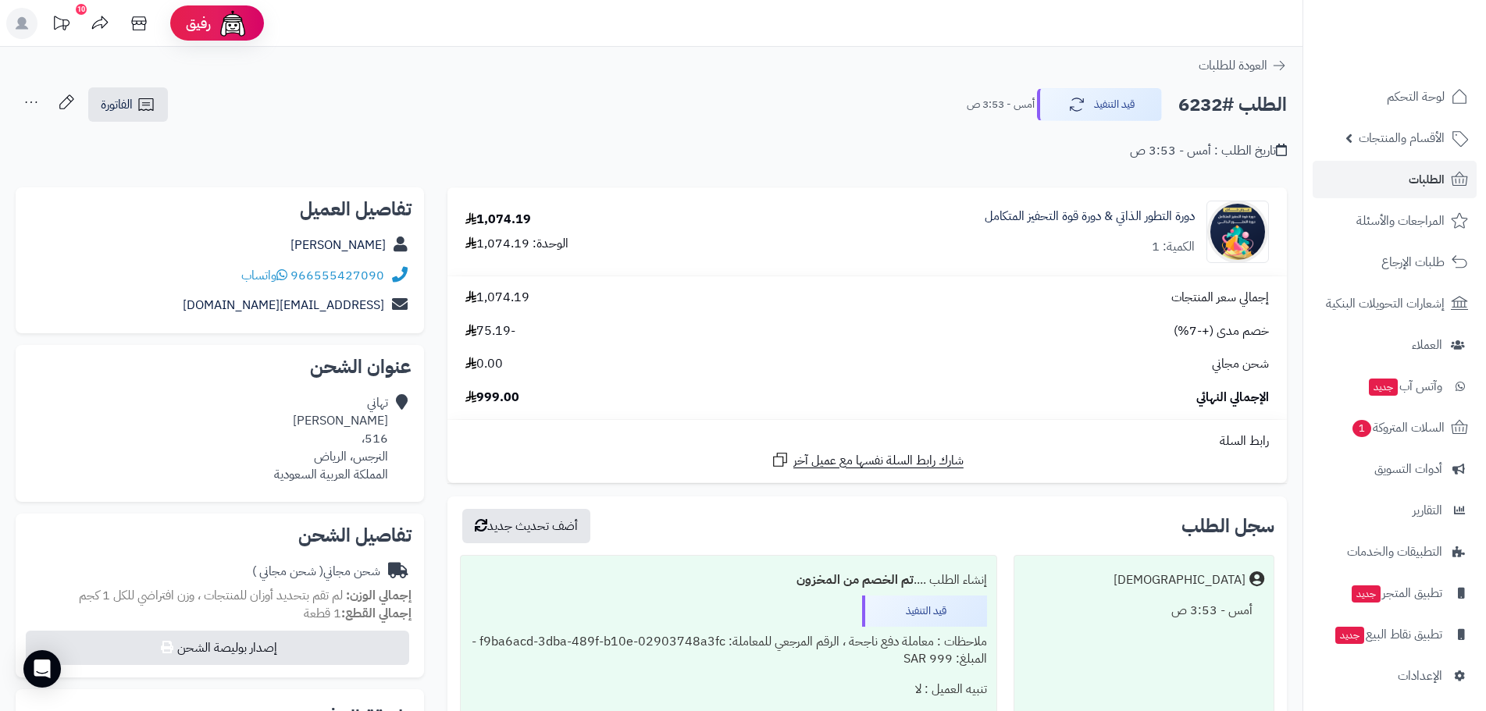
click at [473, 109] on div "الطلب #6232 قيد التنفيذ أمس - 3:53 ص الفاتورة طباعة الفاتورة إرسال الفاتورة إلى…" at bounding box center [651, 105] width 1271 height 37
drag, startPoint x: 385, startPoint y: 273, endPoint x: 292, endPoint y: 273, distance: 92.9
click at [292, 273] on div "966555427090 واتساب" at bounding box center [219, 276] width 383 height 30
copy div "966555427090"
drag, startPoint x: 297, startPoint y: 246, endPoint x: 398, endPoint y: 249, distance: 100.8
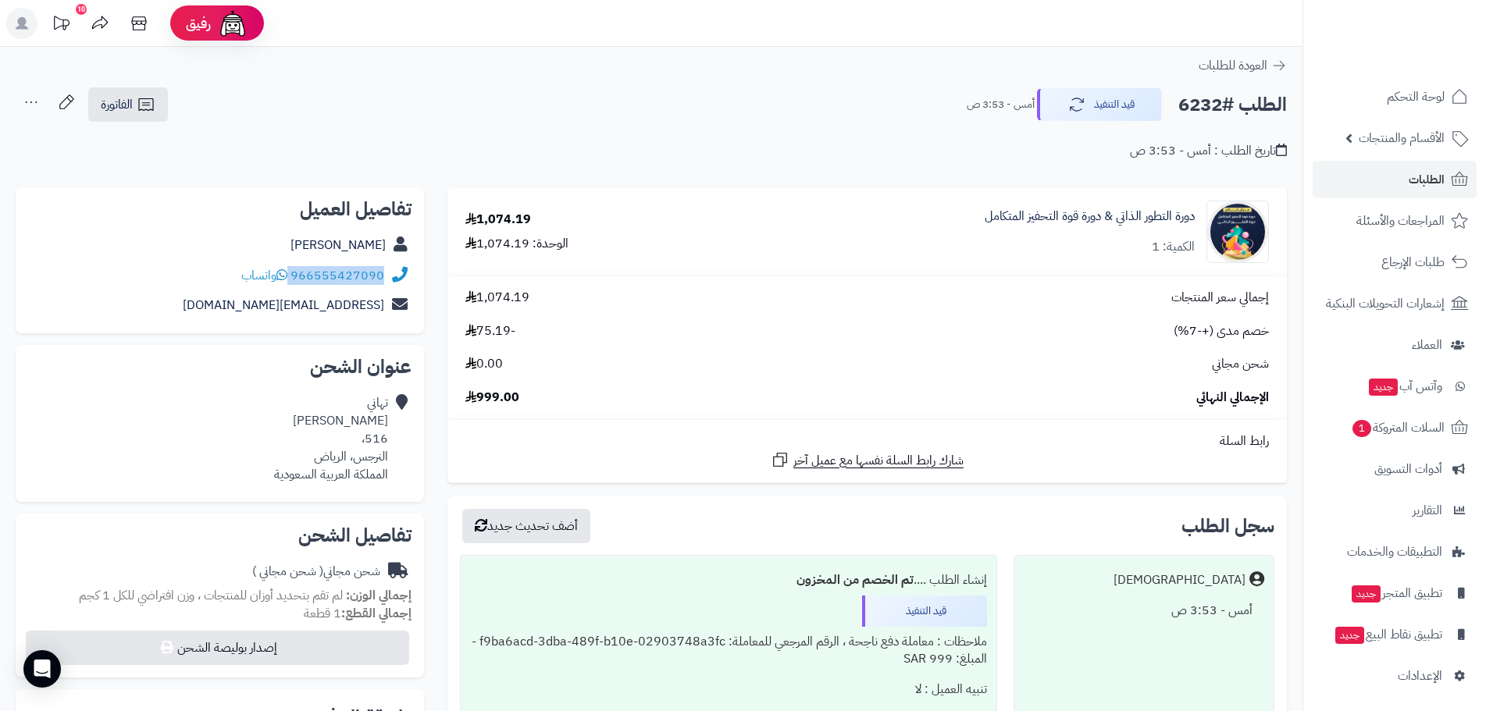
click at [398, 249] on div "[PERSON_NAME]" at bounding box center [219, 245] width 383 height 30
copy div "[PERSON_NAME]"
click at [1117, 102] on button "قيد التنفيذ" at bounding box center [1099, 103] width 125 height 33
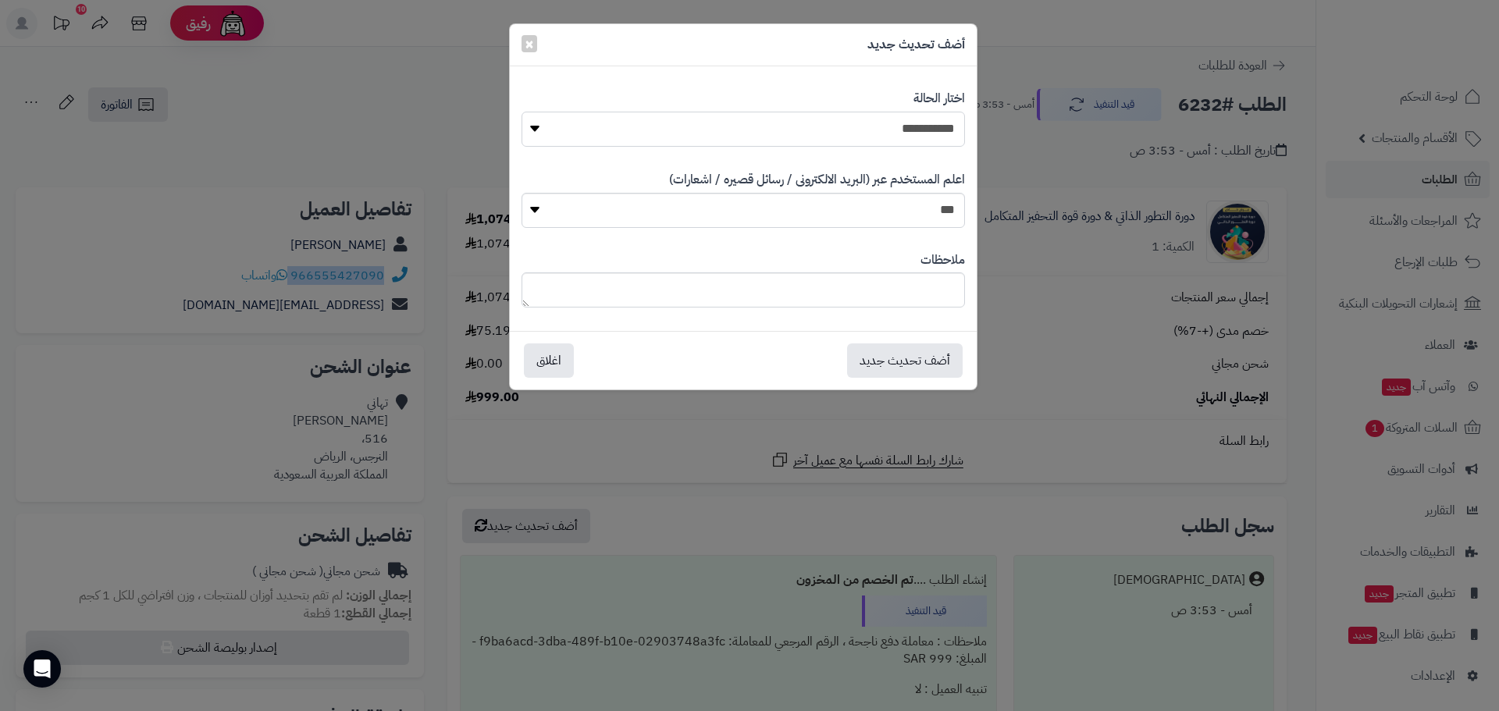
drag, startPoint x: 910, startPoint y: 128, endPoint x: 911, endPoint y: 137, distance: 8.7
click at [910, 128] on select "**********" at bounding box center [744, 129] width 444 height 35
select select "*"
click at [522, 112] on select "**********" at bounding box center [744, 129] width 444 height 35
click at [907, 358] on button "أضف تحديث جديد" at bounding box center [905, 360] width 116 height 34
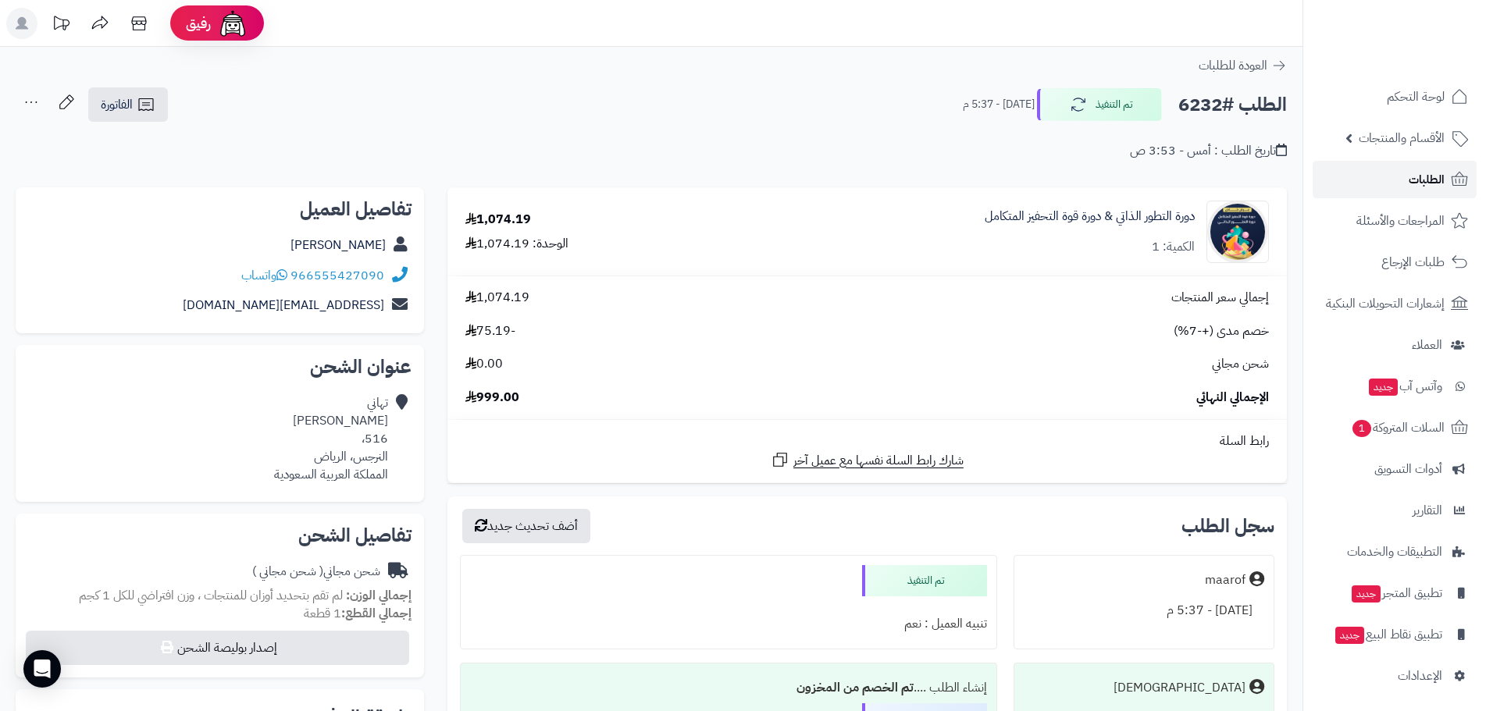
click at [1420, 172] on span "الطلبات" at bounding box center [1427, 180] width 36 height 22
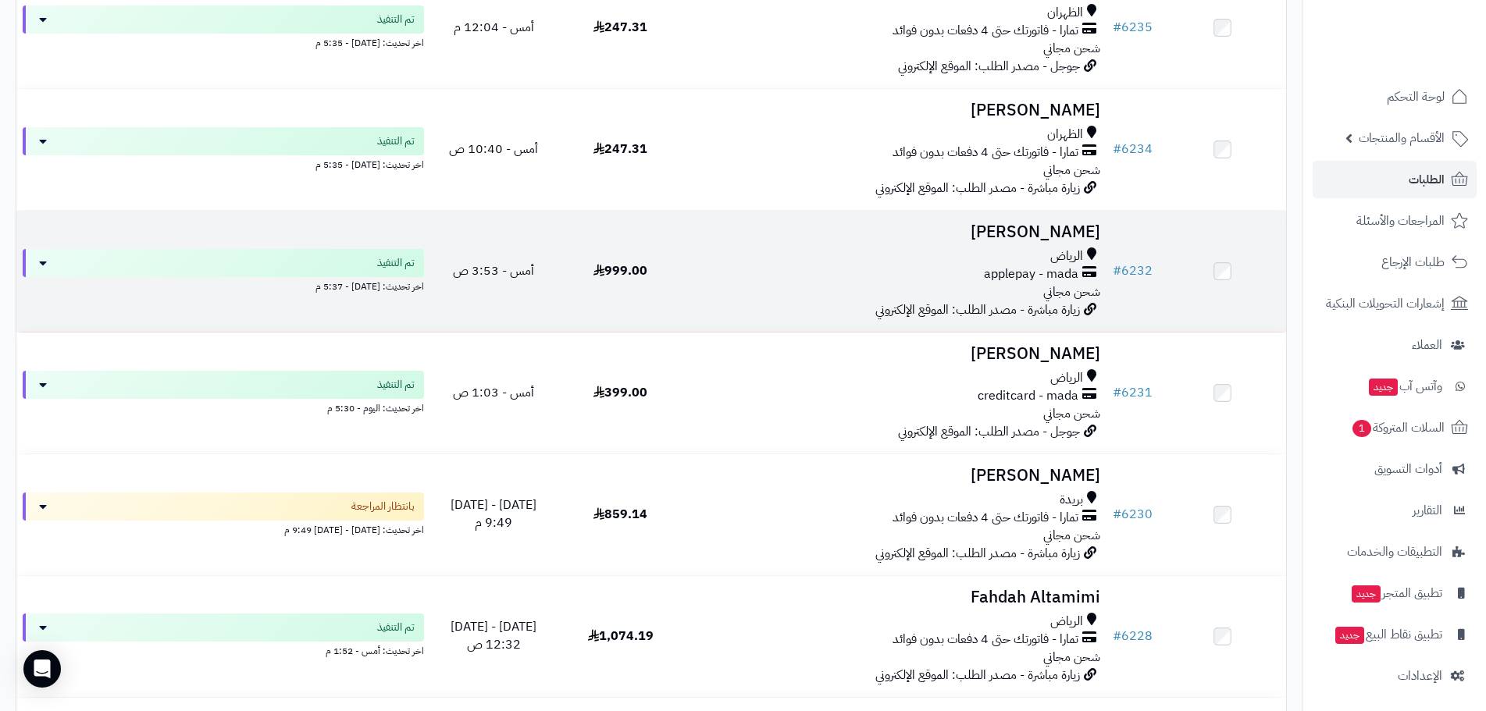
scroll to position [937, 0]
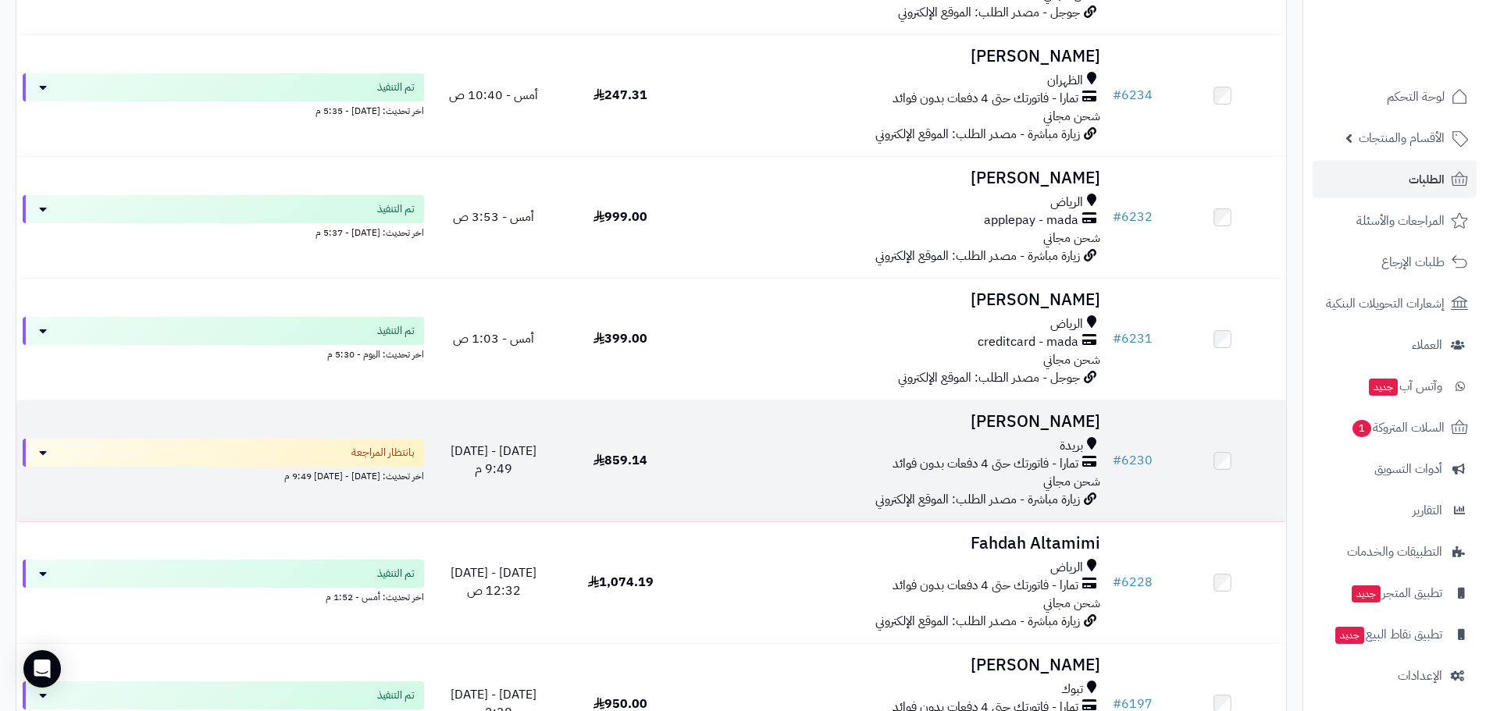
click at [1034, 421] on h3 "[PERSON_NAME]" at bounding box center [895, 422] width 410 height 18
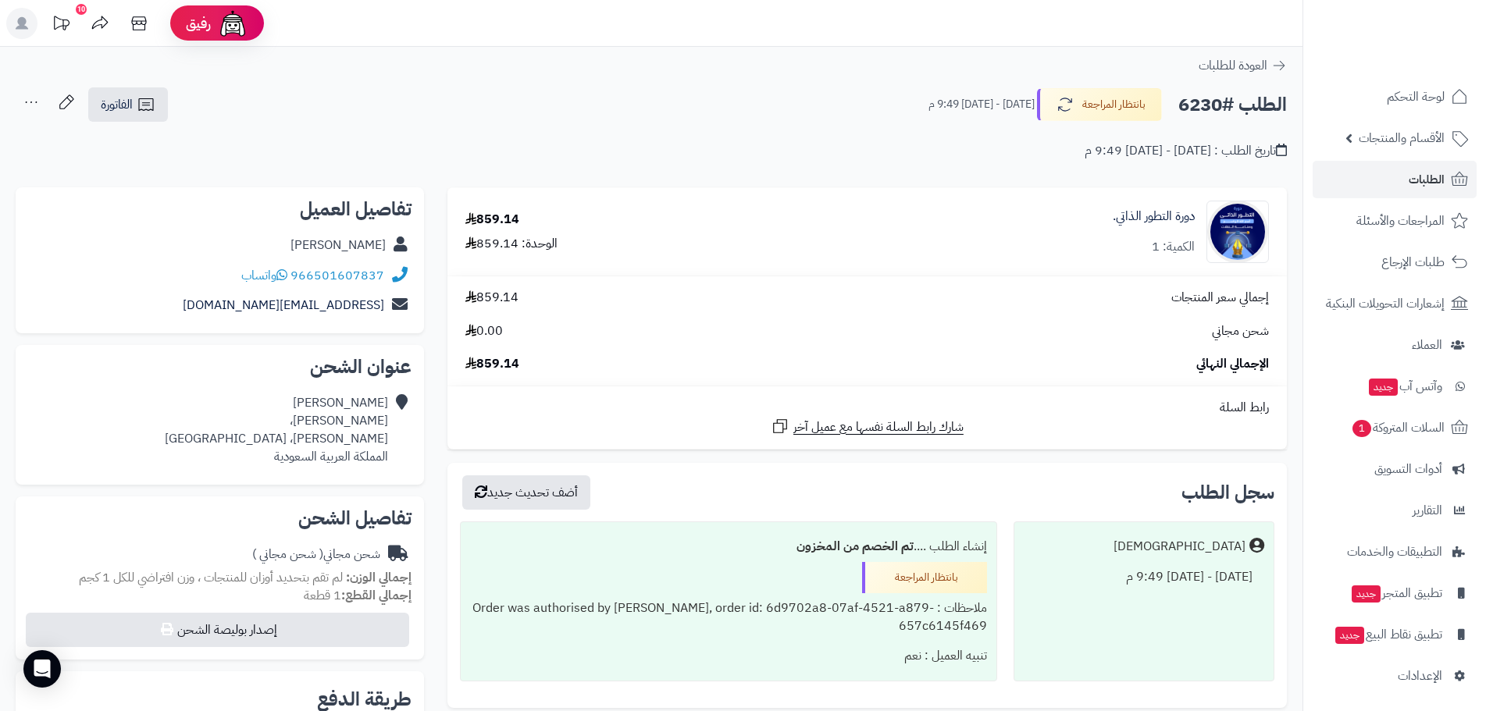
drag, startPoint x: 297, startPoint y: 241, endPoint x: 384, endPoint y: 251, distance: 87.2
click at [384, 251] on div "[PERSON_NAME]" at bounding box center [219, 245] width 383 height 30
copy link "[PERSON_NAME]"
click at [354, 152] on div "تاريخ الطلب : [DATE] - [DATE] 9:49 م" at bounding box center [651, 141] width 1271 height 37
drag, startPoint x: 370, startPoint y: 273, endPoint x: 378, endPoint y: 269, distance: 8.4
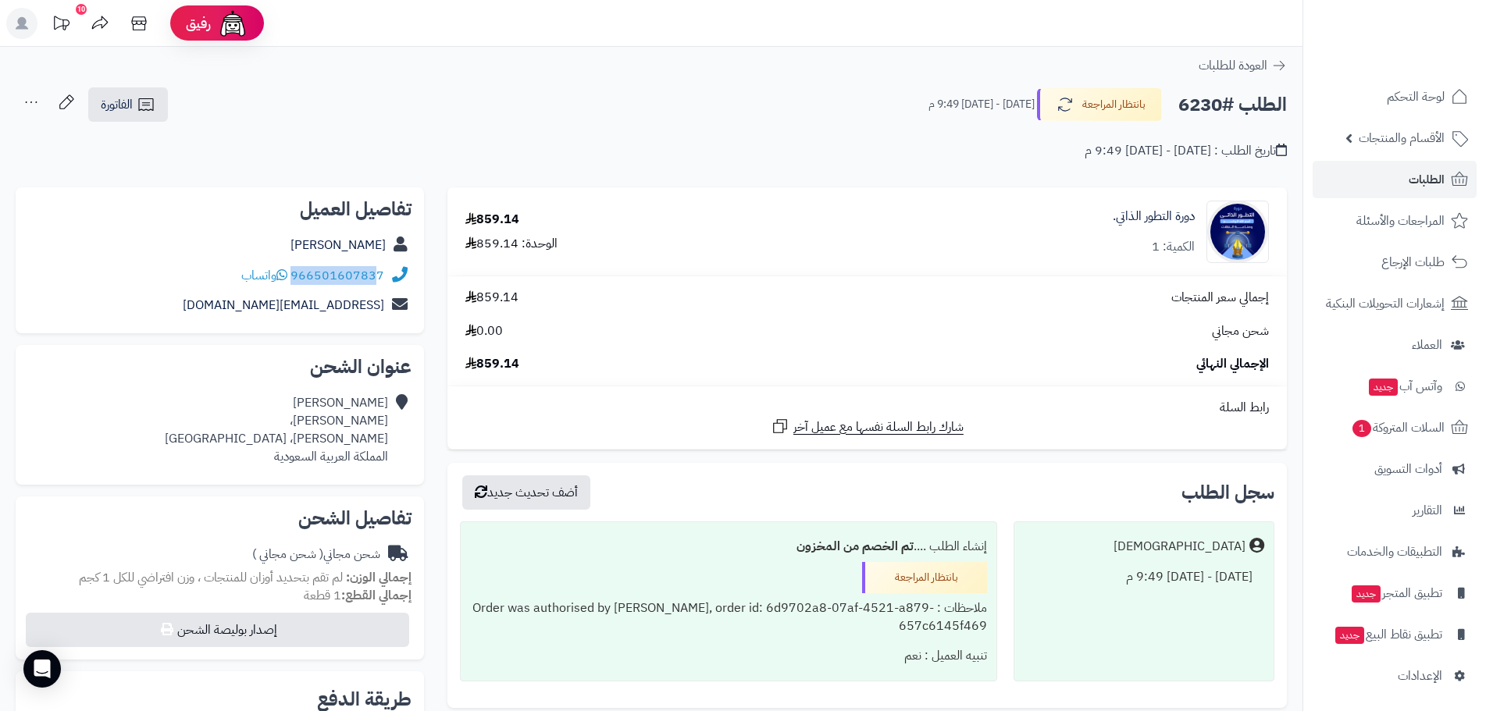
click at [378, 269] on div "966501607837 واتساب" at bounding box center [219, 276] width 383 height 30
click at [207, 255] on div "[PERSON_NAME]" at bounding box center [219, 245] width 383 height 30
drag, startPoint x: 293, startPoint y: 268, endPoint x: 382, endPoint y: 275, distance: 89.3
click at [382, 275] on div "966501607837 واتساب" at bounding box center [312, 276] width 143 height 18
copy link "966501607837"
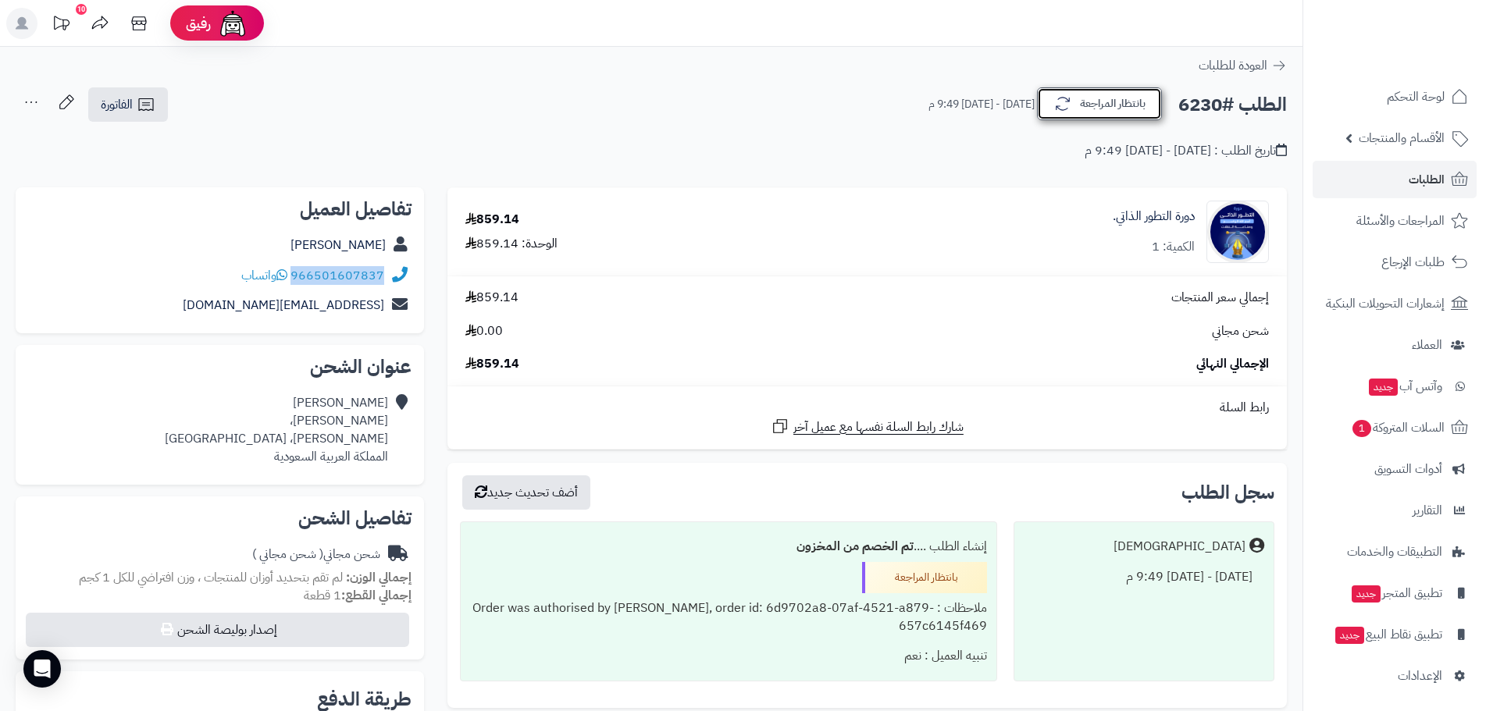
click at [1085, 114] on button "بانتظار المراجعة" at bounding box center [1099, 103] width 125 height 33
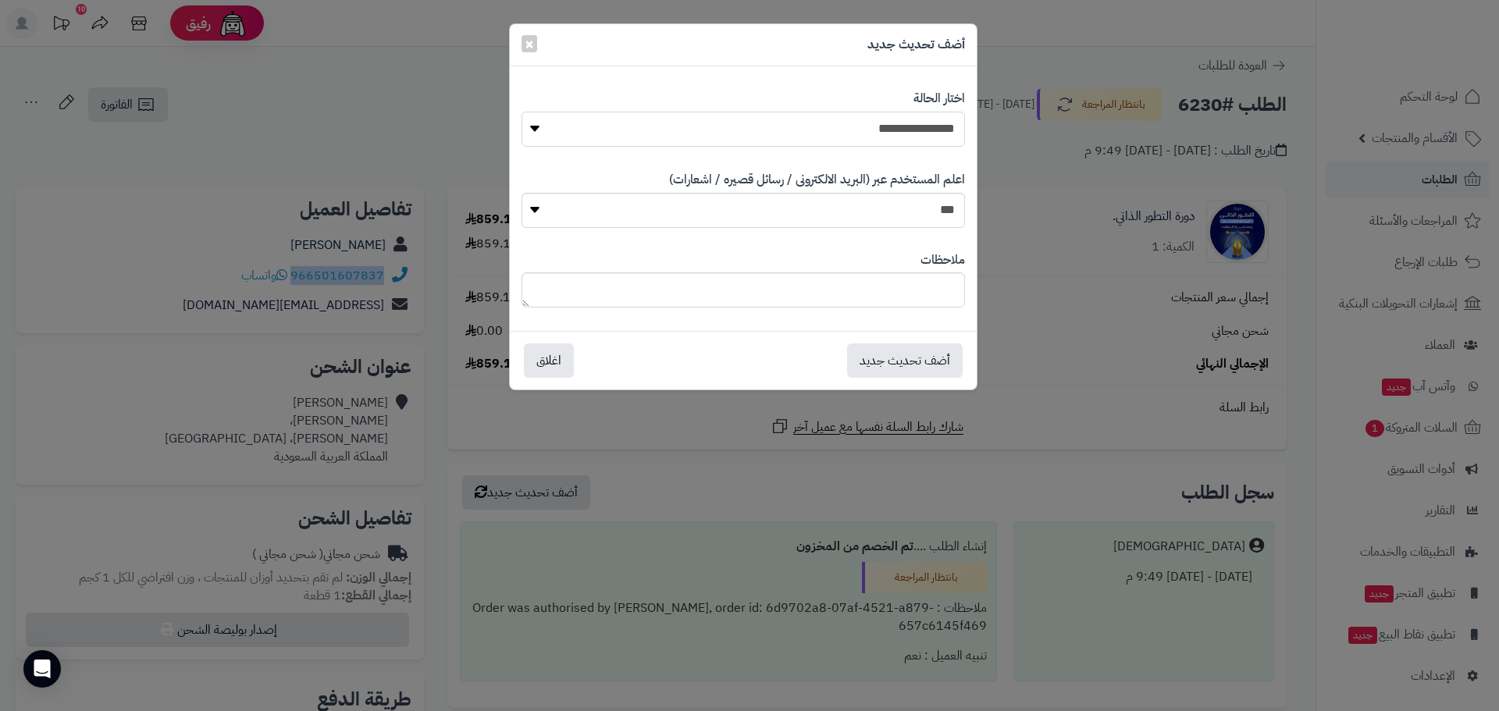
drag, startPoint x: 889, startPoint y: 131, endPoint x: 891, endPoint y: 146, distance: 14.9
click at [889, 131] on select "**********" at bounding box center [744, 129] width 444 height 35
select select "*"
click at [522, 112] on select "**********" at bounding box center [744, 129] width 444 height 35
click at [884, 364] on button "أضف تحديث جديد" at bounding box center [905, 360] width 116 height 34
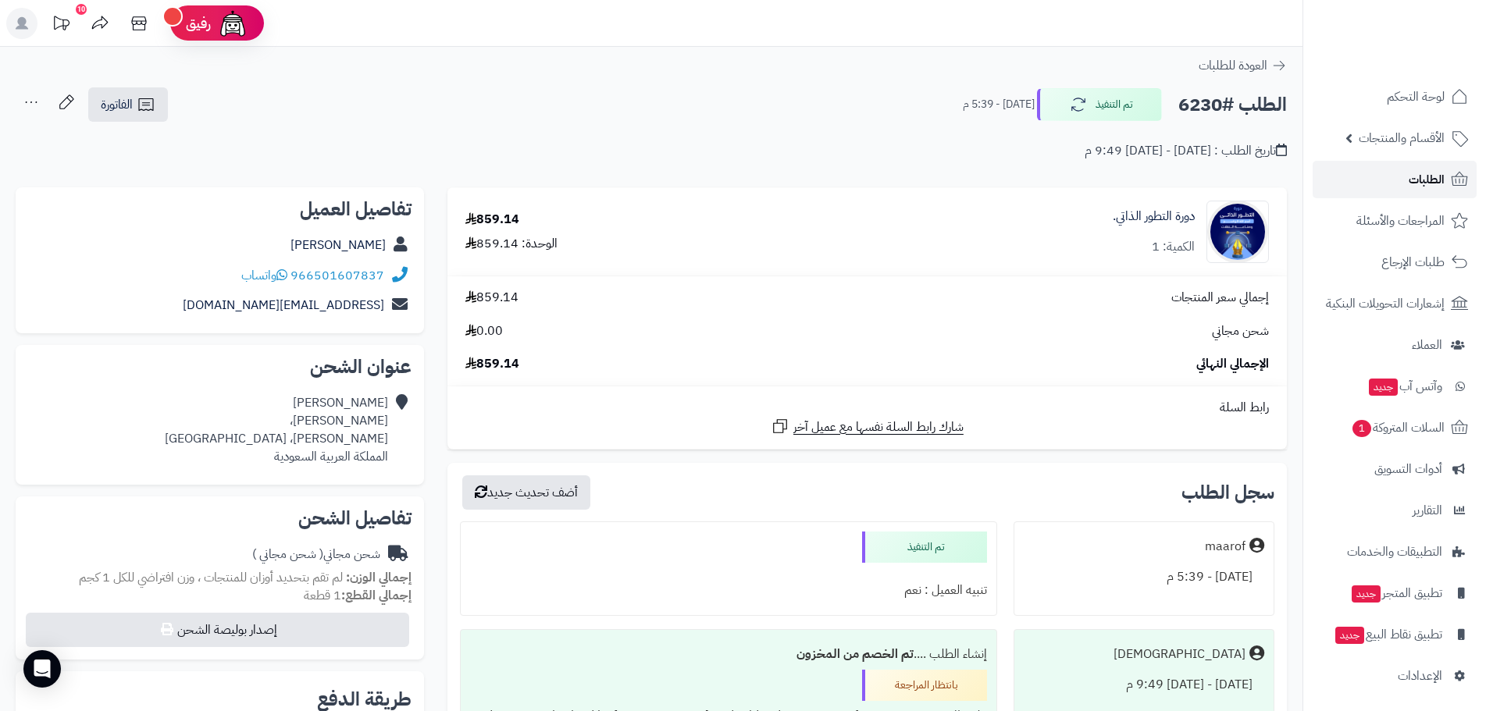
click at [1429, 170] on span "الطلبات" at bounding box center [1427, 180] width 36 height 22
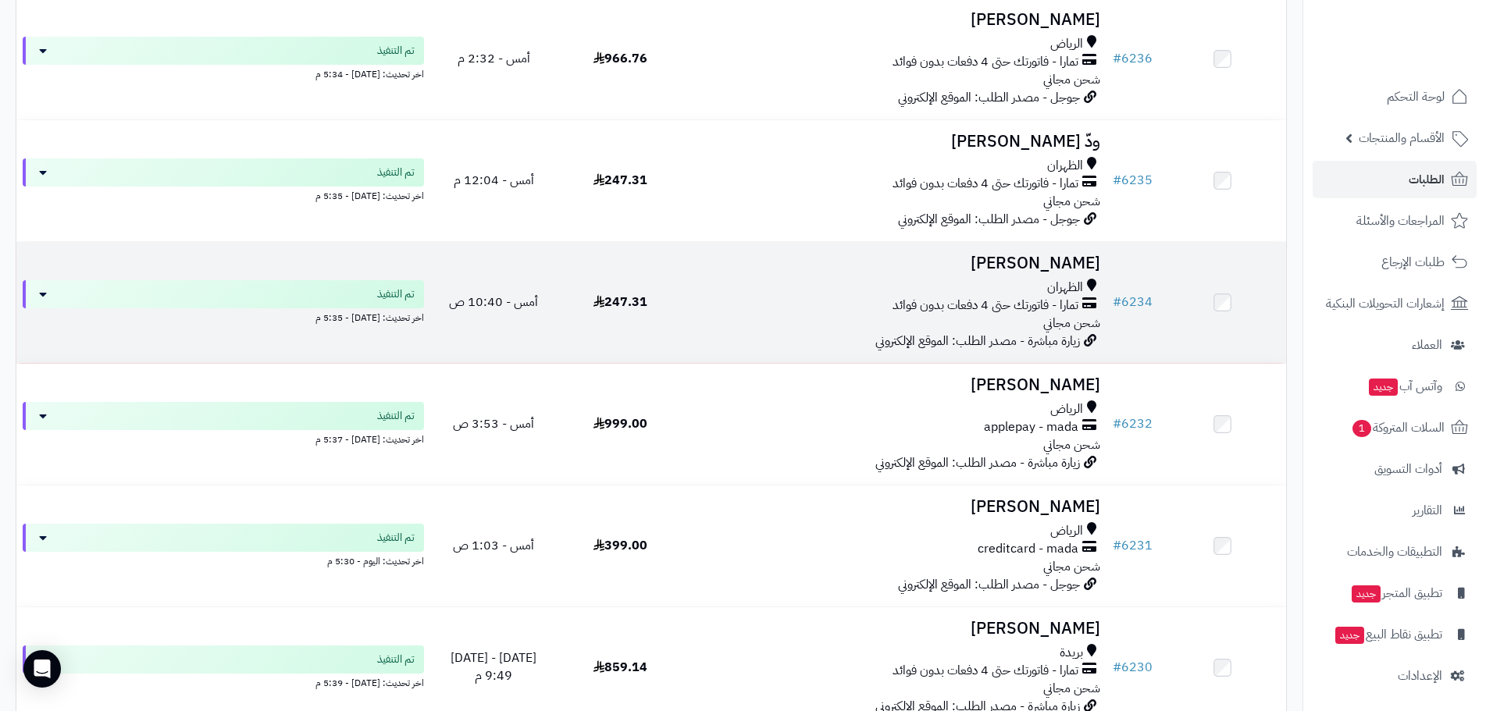
scroll to position [703, 0]
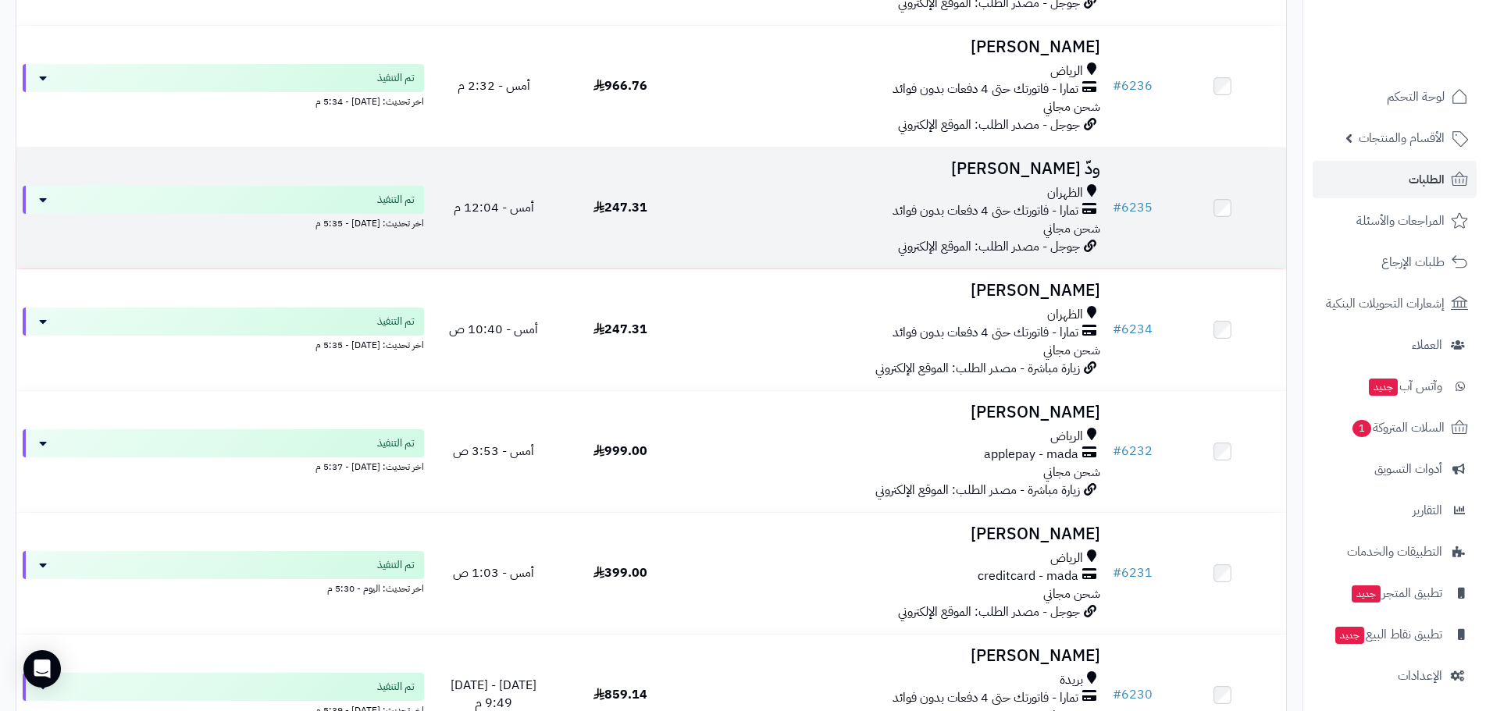
click at [1040, 168] on h3 "ودّ [PERSON_NAME]" at bounding box center [895, 169] width 410 height 18
